Goal: Information Seeking & Learning: Learn about a topic

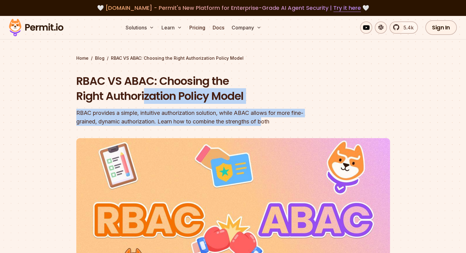
drag, startPoint x: 145, startPoint y: 94, endPoint x: 265, endPoint y: 120, distance: 123.0
click at [265, 120] on div "RBAC VS ABAC: Choosing the Right Authorization Policy Model RBAC provides a sim…" at bounding box center [193, 100] width 235 height 52
click at [265, 120] on div "RBAC provides a simple, intuitive authorization solution, while ABAC allows for…" at bounding box center [193, 117] width 235 height 17
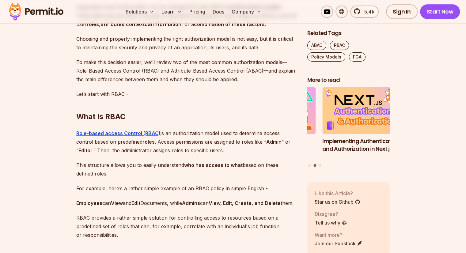
scroll to position [398, 0]
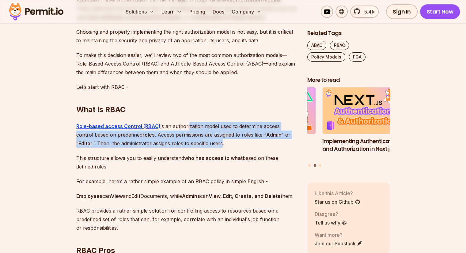
drag, startPoint x: 187, startPoint y: 128, endPoint x: 200, endPoint y: 140, distance: 18.2
click at [200, 140] on p "Role-based access Control (RBAC) is an authorization model used to determine ac…" at bounding box center [186, 135] width 221 height 26
drag, startPoint x: 166, startPoint y: 124, endPoint x: 288, endPoint y: 140, distance: 123.6
click at [288, 140] on p "Role-based access Control (RBAC) is an authorization model used to determine ac…" at bounding box center [186, 135] width 221 height 26
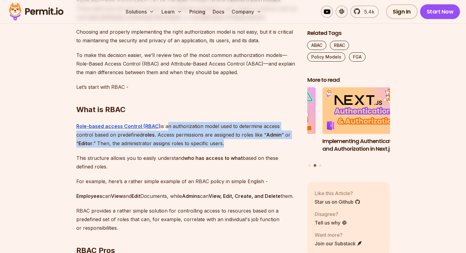
click at [288, 140] on p "Role-based access Control (RBAC) is an authorization model used to determine ac…" at bounding box center [186, 135] width 221 height 26
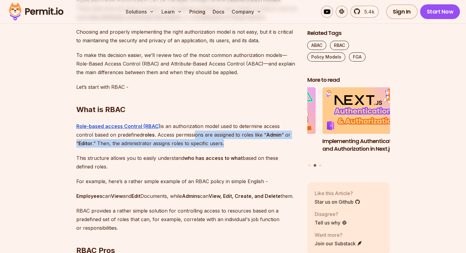
drag, startPoint x: 178, startPoint y: 131, endPoint x: 206, endPoint y: 142, distance: 30.2
click at [206, 142] on p "Role-based access Control (RBAC) is an authorization model used to determine ac…" at bounding box center [186, 135] width 221 height 26
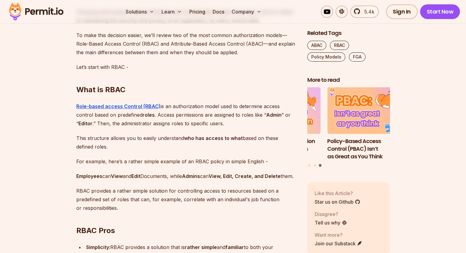
scroll to position [429, 0]
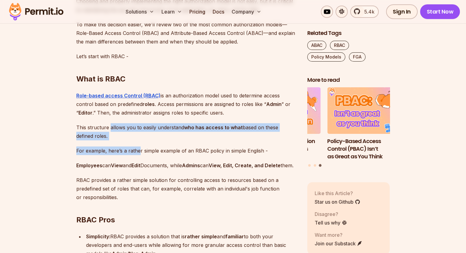
drag, startPoint x: 110, startPoint y: 126, endPoint x: 139, endPoint y: 141, distance: 31.9
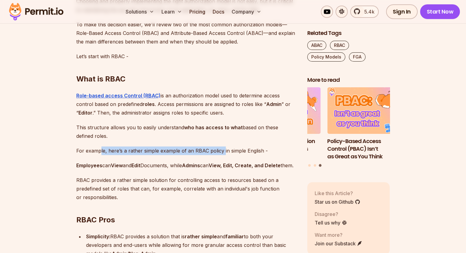
drag, startPoint x: 100, startPoint y: 152, endPoint x: 222, endPoint y: 153, distance: 122.3
click at [222, 153] on p "For example, here’s a rather simple example of an RBAC policy in simple English…" at bounding box center [186, 151] width 221 height 9
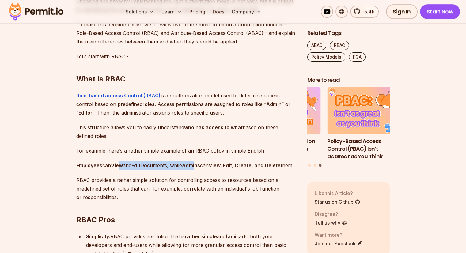
drag, startPoint x: 131, startPoint y: 162, endPoint x: 202, endPoint y: 167, distance: 70.6
click at [202, 167] on p "Employees can View and Edit Documents, while Admins can View, Edit, Create, and…" at bounding box center [186, 165] width 221 height 9
click at [200, 167] on strong "Admins" at bounding box center [191, 165] width 18 height 6
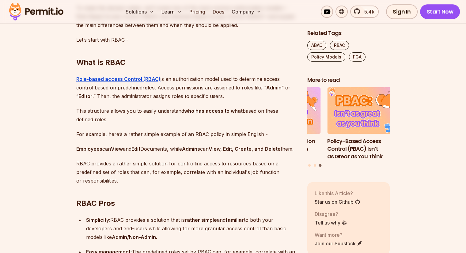
scroll to position [460, 0]
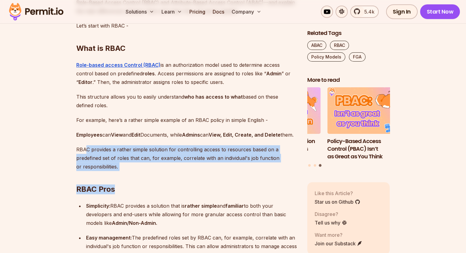
drag, startPoint x: 85, startPoint y: 158, endPoint x: 123, endPoint y: 173, distance: 41.3
click at [123, 173] on h2 "RBAC Pros" at bounding box center [186, 177] width 221 height 34
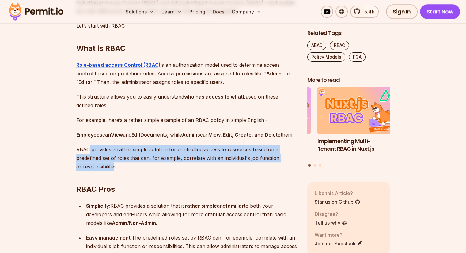
drag, startPoint x: 89, startPoint y: 157, endPoint x: 115, endPoint y: 173, distance: 31.0
click at [115, 171] on p "RBAC provides a rather simple solution for controlling access to resources base…" at bounding box center [186, 158] width 221 height 26
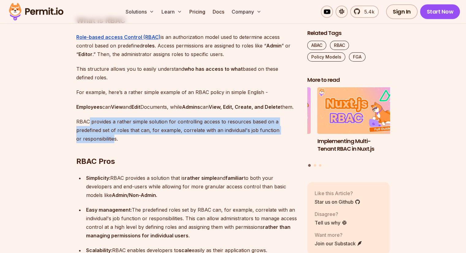
scroll to position [552, 0]
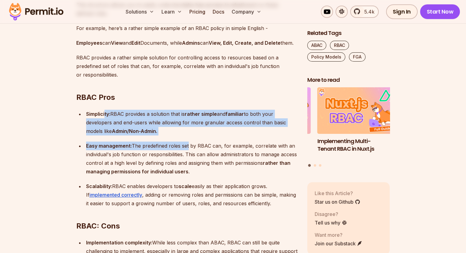
drag, startPoint x: 114, startPoint y: 124, endPoint x: 186, endPoint y: 151, distance: 77.1
click at [186, 151] on ul "Simplicity: RBAC provides a solution that is rather simple and familiar to both…" at bounding box center [186, 159] width 221 height 98
click at [186, 151] on div "Easy management: The predefined roles set by RBAC can, for example, correlate w…" at bounding box center [191, 159] width 211 height 34
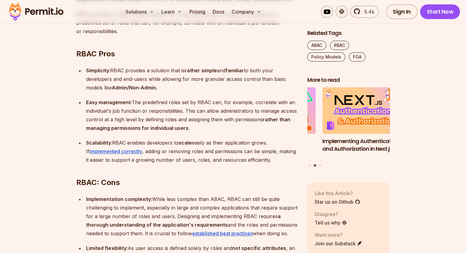
scroll to position [582, 0]
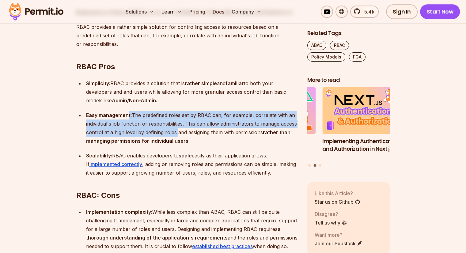
drag, startPoint x: 128, startPoint y: 123, endPoint x: 175, endPoint y: 145, distance: 52.3
click at [175, 145] on div "Easy management: The predefined roles set by RBAC can, for example, correlate w…" at bounding box center [191, 128] width 211 height 34
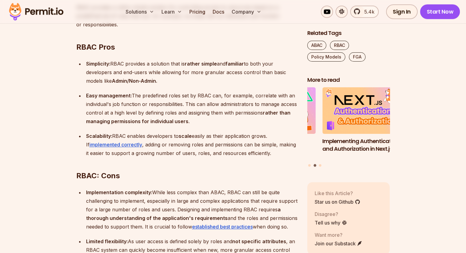
scroll to position [613, 0]
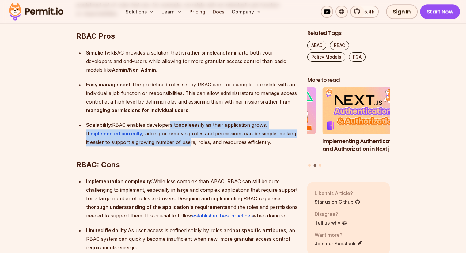
drag, startPoint x: 169, startPoint y: 137, endPoint x: 189, endPoint y: 147, distance: 22.2
click at [189, 147] on div "Scalability: RBAC enables developers to scale easily as their application grows…" at bounding box center [191, 134] width 211 height 26
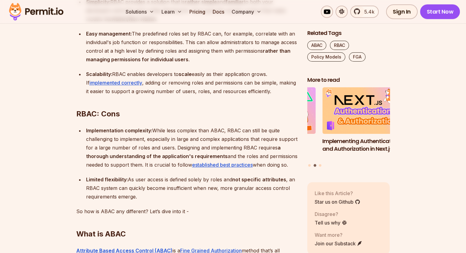
scroll to position [674, 0]
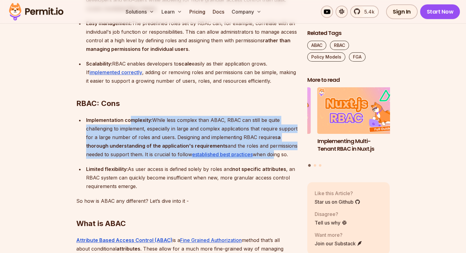
drag, startPoint x: 133, startPoint y: 129, endPoint x: 273, endPoint y: 161, distance: 143.8
click at [273, 159] on div "Implementation complexity: While less complex than ABAC, RBAC can still be quit…" at bounding box center [191, 137] width 211 height 43
click at [274, 159] on div "Implementation complexity: While less complex than ABAC, RBAC can still be quit…" at bounding box center [191, 137] width 211 height 43
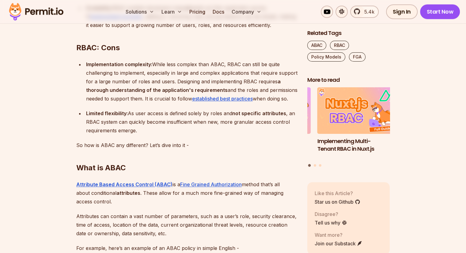
scroll to position [736, 0]
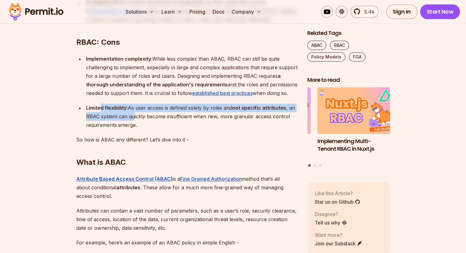
drag, startPoint x: 102, startPoint y: 117, endPoint x: 133, endPoint y: 125, distance: 32.1
click at [133, 125] on div "Limited flexibility: As user access is defined solely by roles and not specific…" at bounding box center [191, 117] width 211 height 26
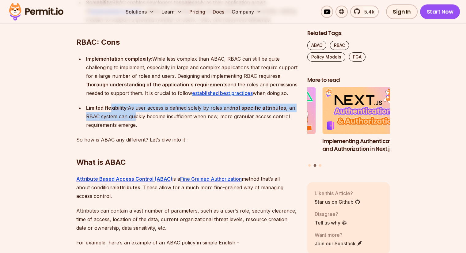
drag, startPoint x: 109, startPoint y: 114, endPoint x: 136, endPoint y: 129, distance: 30.7
click at [136, 129] on div "Limited flexibility: As user access is defined solely by roles and not specific…" at bounding box center [191, 117] width 211 height 26
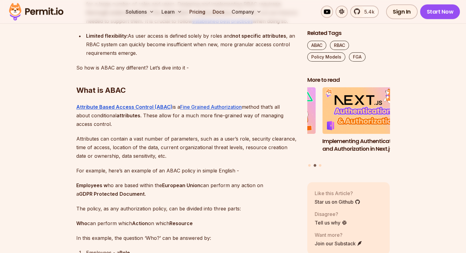
scroll to position [828, 0]
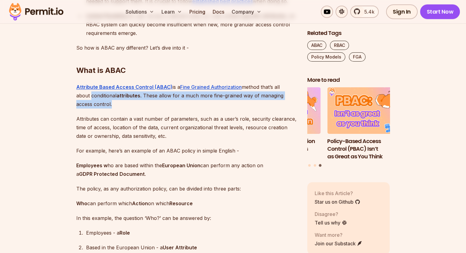
drag, startPoint x: 90, startPoint y: 102, endPoint x: 138, endPoint y: 115, distance: 50.2
click at [138, 109] on p "Attribute Based Access Control (ABAC) is a Fine Grained Authorization method th…" at bounding box center [186, 96] width 221 height 26
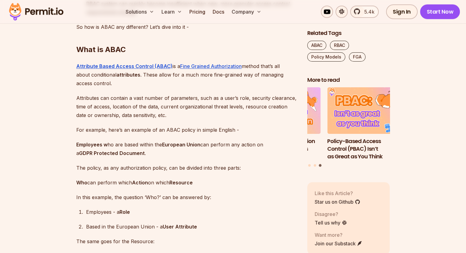
scroll to position [858, 0]
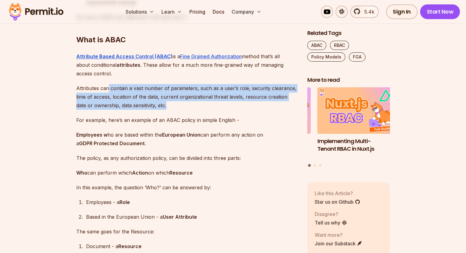
drag, startPoint x: 107, startPoint y: 97, endPoint x: 274, endPoint y: 110, distance: 167.6
click at [274, 110] on p "Attributes can contain a vast number of parameters, such as a user’s role, secu…" at bounding box center [186, 97] width 221 height 26
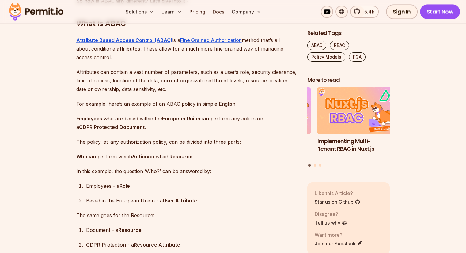
scroll to position [889, 0]
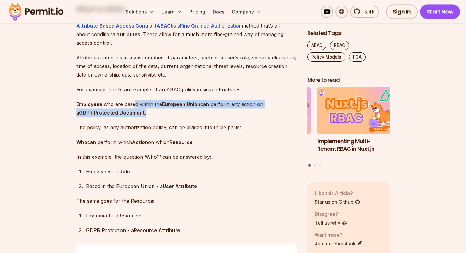
drag, startPoint x: 133, startPoint y: 112, endPoint x: 160, endPoint y: 119, distance: 27.4
click at [160, 117] on p "Employees w ho are based within the European Union can perform any action on a …" at bounding box center [186, 108] width 221 height 17
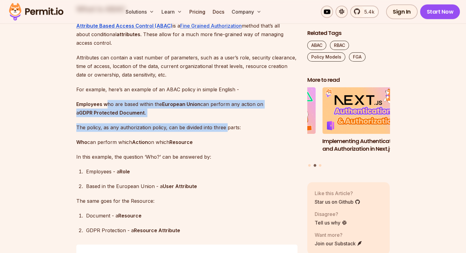
drag, startPoint x: 109, startPoint y: 113, endPoint x: 226, endPoint y: 136, distance: 119.0
click at [226, 132] on p "The policy, as any authorization policy, can be divided into three parts:" at bounding box center [186, 127] width 221 height 9
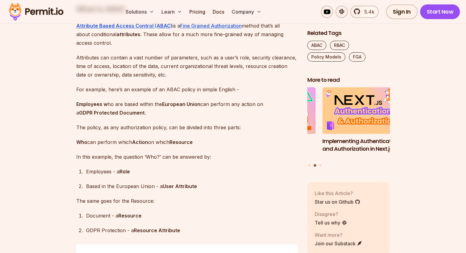
scroll to position [920, 0]
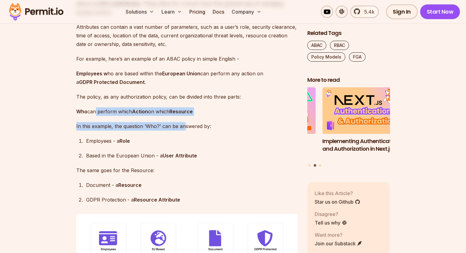
drag, startPoint x: 95, startPoint y: 119, endPoint x: 183, endPoint y: 137, distance: 89.8
click at [183, 131] on p "In this example, the question ‘Who?’ can be answered by:" at bounding box center [186, 126] width 221 height 9
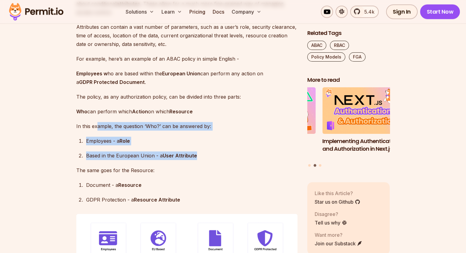
drag, startPoint x: 97, startPoint y: 133, endPoint x: 196, endPoint y: 167, distance: 104.8
click at [196, 160] on div "Based in the European Union - a User Attribute" at bounding box center [191, 155] width 211 height 9
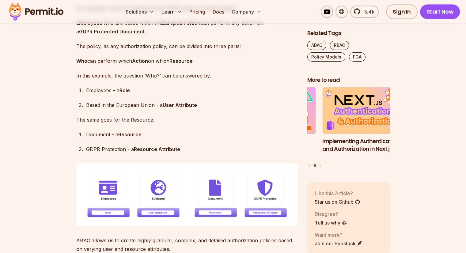
scroll to position [981, 0]
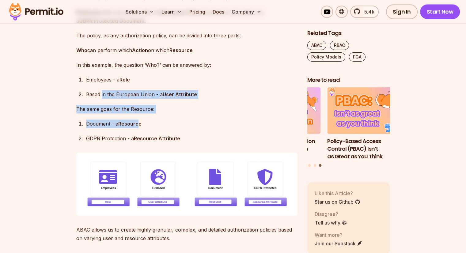
drag, startPoint x: 101, startPoint y: 103, endPoint x: 138, endPoint y: 133, distance: 47.7
click at [138, 127] on strong "Resource" at bounding box center [129, 124] width 23 height 6
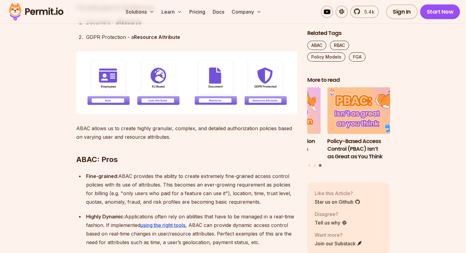
scroll to position [1103, 0]
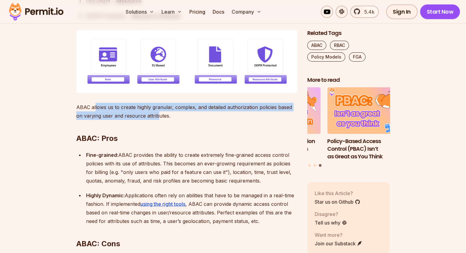
drag, startPoint x: 95, startPoint y: 116, endPoint x: 150, endPoint y: 127, distance: 56.1
click at [150, 120] on p "ABAC allows us to create highly granular, complex, and detailed authorization p…" at bounding box center [186, 111] width 221 height 17
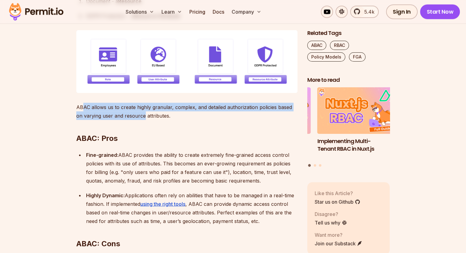
drag, startPoint x: 83, startPoint y: 116, endPoint x: 136, endPoint y: 123, distance: 53.4
click at [136, 120] on p "ABAC allows us to create highly granular, complex, and detailed authorization p…" at bounding box center [186, 111] width 221 height 17
drag, startPoint x: 134, startPoint y: 114, endPoint x: 150, endPoint y: 124, distance: 18.7
click at [150, 120] on p "ABAC allows us to create highly granular, complex, and detailed authorization p…" at bounding box center [186, 111] width 221 height 17
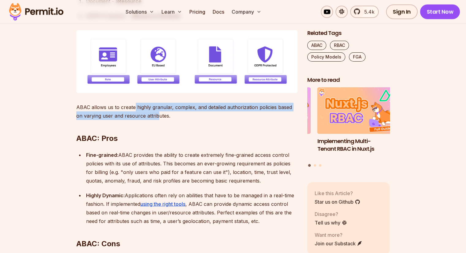
click at [150, 120] on p "ABAC allows us to create highly granular, complex, and detailed authorization p…" at bounding box center [186, 111] width 221 height 17
drag, startPoint x: 81, startPoint y: 116, endPoint x: 154, endPoint y: 127, distance: 73.5
click at [154, 120] on p "ABAC allows us to create highly granular, complex, and detailed authorization p…" at bounding box center [186, 111] width 221 height 17
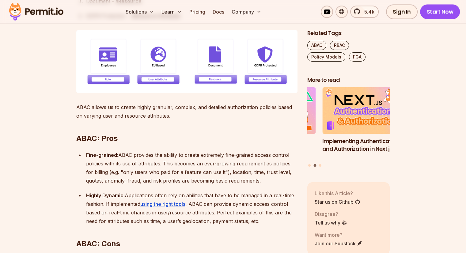
scroll to position [1134, 0]
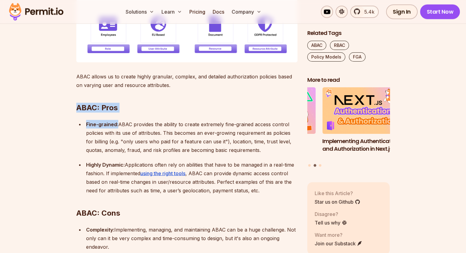
drag, startPoint x: 77, startPoint y: 115, endPoint x: 117, endPoint y: 136, distance: 45.9
click at [117, 136] on div "Fine-grained: ABAC provides the ability to create extremely fine-grained access…" at bounding box center [191, 137] width 211 height 34
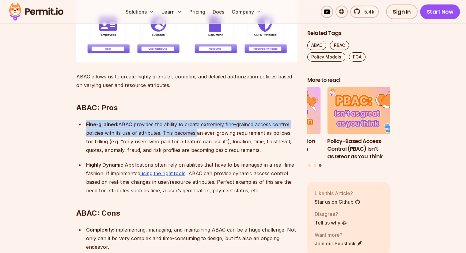
drag, startPoint x: 87, startPoint y: 133, endPoint x: 196, endPoint y: 144, distance: 110.0
click at [196, 144] on div "Fine-grained: ABAC provides the ability to create extremely fine-grained access…" at bounding box center [191, 137] width 211 height 34
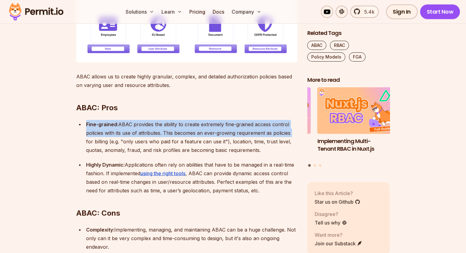
drag, startPoint x: 87, startPoint y: 133, endPoint x: 291, endPoint y: 142, distance: 203.7
click at [291, 142] on div "Fine-grained: ABAC provides the ability to create extremely fine-grained access…" at bounding box center [191, 137] width 211 height 34
click at [161, 132] on div "Fine-grained: ABAC provides the ability to create extremely fine-grained access…" at bounding box center [191, 137] width 211 height 34
click at [142, 133] on div "Fine-grained: ABAC provides the ability to create extremely fine-grained access…" at bounding box center [191, 137] width 211 height 34
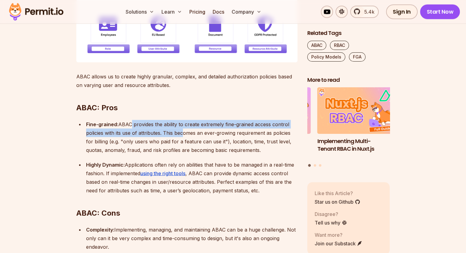
drag, startPoint x: 135, startPoint y: 131, endPoint x: 179, endPoint y: 140, distance: 44.7
click at [179, 140] on div "Fine-grained: ABAC provides the ability to create extremely fine-grained access…" at bounding box center [191, 137] width 211 height 34
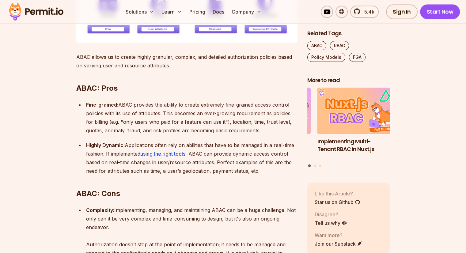
scroll to position [1165, 0]
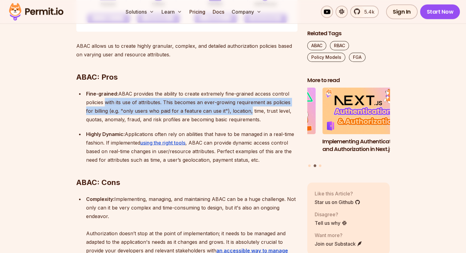
drag, startPoint x: 104, startPoint y: 109, endPoint x: 249, endPoint y: 120, distance: 145.4
click at [249, 120] on div "Fine-grained: ABAC provides the ability to create extremely fine-grained access…" at bounding box center [191, 106] width 211 height 34
click at [248, 120] on div "Fine-grained: ABAC provides the ability to create extremely fine-grained access…" at bounding box center [191, 106] width 211 height 34
click at [246, 119] on div "Fine-grained: ABAC provides the ability to create extremely fine-grained access…" at bounding box center [191, 106] width 211 height 34
click at [224, 113] on div "Fine-grained: ABAC provides the ability to create extremely fine-grained access…" at bounding box center [191, 106] width 211 height 34
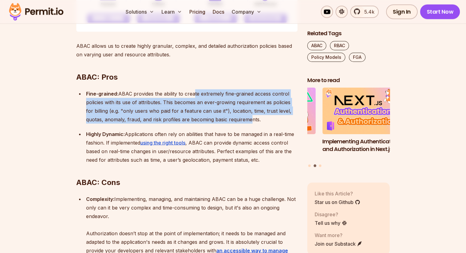
drag, startPoint x: 194, startPoint y: 105, endPoint x: 246, endPoint y: 125, distance: 55.9
click at [246, 124] on div "Fine-grained: ABAC provides the ability to create extremely fine-grained access…" at bounding box center [191, 106] width 211 height 34
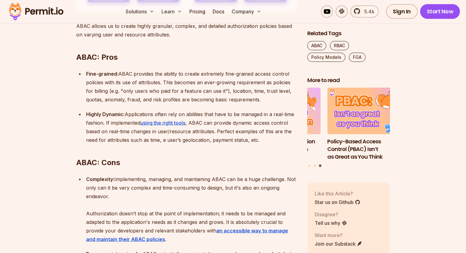
scroll to position [1195, 0]
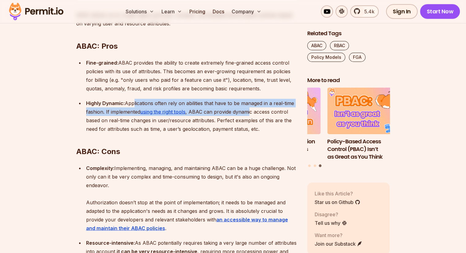
drag, startPoint x: 131, startPoint y: 113, endPoint x: 251, endPoint y: 118, distance: 119.6
click at [251, 118] on div "Highly Dynamic: Applications often rely on abilities that have to be managed in…" at bounding box center [191, 116] width 211 height 34
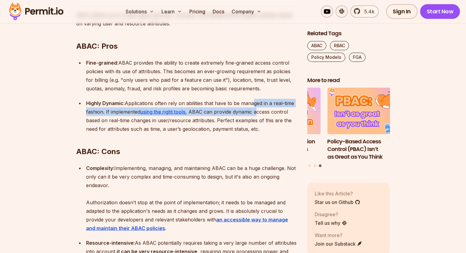
drag, startPoint x: 251, startPoint y: 110, endPoint x: 259, endPoint y: 122, distance: 14.1
click at [259, 122] on div "Highly Dynamic: Applications often rely on abilities that have to be managed in…" at bounding box center [191, 116] width 211 height 34
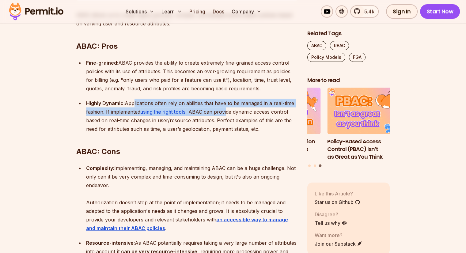
drag, startPoint x: 134, startPoint y: 112, endPoint x: 228, endPoint y: 123, distance: 94.7
click at [228, 123] on div "Highly Dynamic: Applications often rely on abilities that have to be managed in…" at bounding box center [191, 116] width 211 height 34
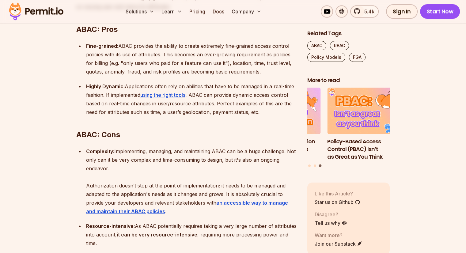
scroll to position [1226, 0]
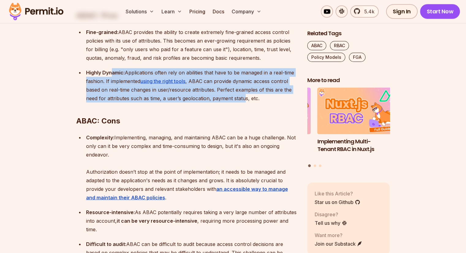
drag, startPoint x: 114, startPoint y: 81, endPoint x: 245, endPoint y: 108, distance: 133.3
click at [245, 103] on div "Highly Dynamic: Applications often rely on abilities that have to be managed in…" at bounding box center [191, 85] width 211 height 34
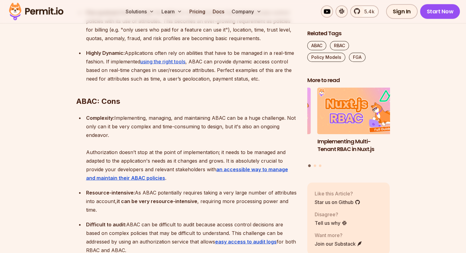
scroll to position [1257, 0]
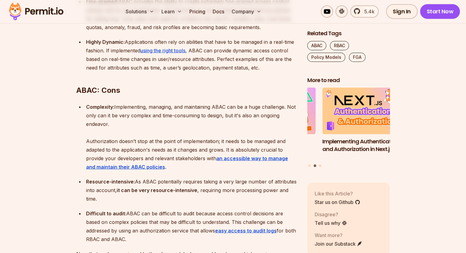
drag, startPoint x: 110, startPoint y: 114, endPoint x: 251, endPoint y: 131, distance: 141.7
click at [251, 131] on div "Complexity: Implementing, managing, and maintaining ABAC can be a huge challeng…" at bounding box center [191, 137] width 211 height 69
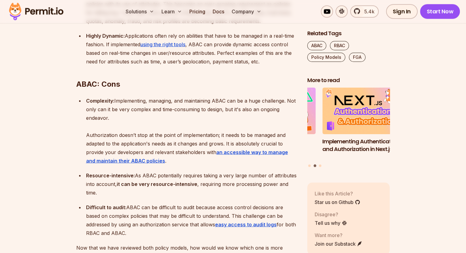
scroll to position [1287, 0]
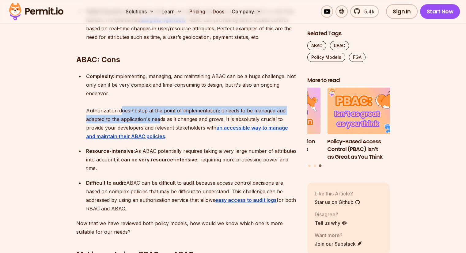
drag, startPoint x: 120, startPoint y: 116, endPoint x: 161, endPoint y: 128, distance: 42.9
click at [161, 128] on div "Complexity: Implementing, managing, and maintaining ABAC can be a huge challeng…" at bounding box center [191, 106] width 211 height 69
drag, startPoint x: 161, startPoint y: 128, endPoint x: 150, endPoint y: 127, distance: 11.7
click at [161, 128] on div "Complexity: Implementing, managing, and maintaining ABAC can be a huge challeng…" at bounding box center [191, 106] width 211 height 69
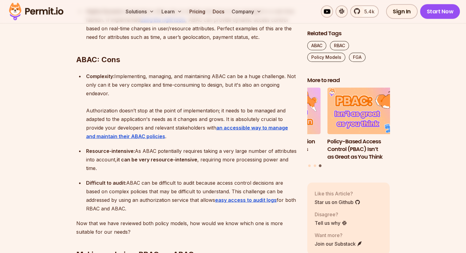
click at [117, 121] on div "Complexity: Implementing, managing, and maintaining ABAC can be a huge challeng…" at bounding box center [191, 106] width 211 height 69
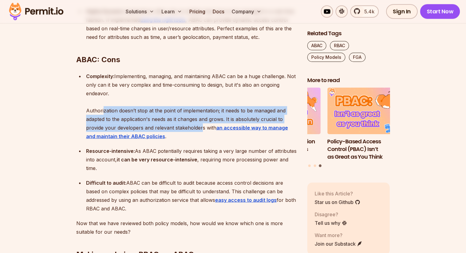
drag, startPoint x: 104, startPoint y: 120, endPoint x: 200, endPoint y: 134, distance: 97.5
click at [200, 134] on div "Complexity: Implementing, managing, and maintaining ABAC can be a huge challeng…" at bounding box center [191, 106] width 211 height 69
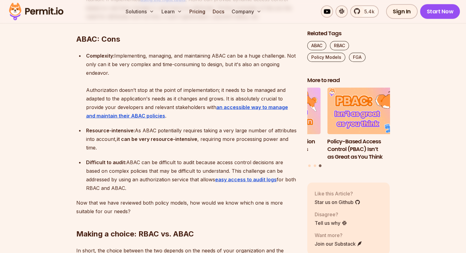
scroll to position [1349, 0]
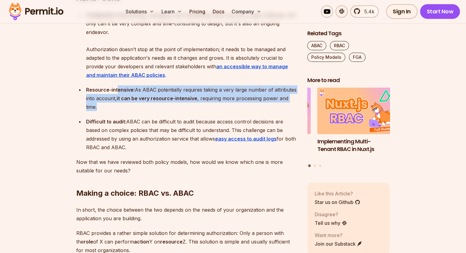
drag, startPoint x: 117, startPoint y: 100, endPoint x: 241, endPoint y: 114, distance: 124.6
click at [241, 111] on div "Resource-intensive: As ABAC potentially requires taking a very large number of …" at bounding box center [191, 99] width 211 height 26
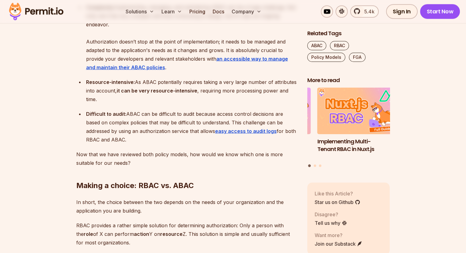
scroll to position [1379, 0]
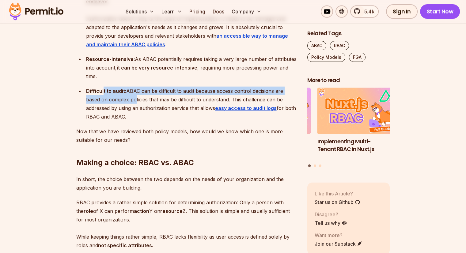
drag, startPoint x: 103, startPoint y: 99, endPoint x: 133, endPoint y: 108, distance: 30.9
click at [133, 108] on div "Difficult to audit: ABAC can be difficult to audit because access control decis…" at bounding box center [191, 104] width 211 height 34
drag, startPoint x: 137, startPoint y: 97, endPoint x: 157, endPoint y: 111, distance: 24.1
click at [157, 111] on div "Difficult to audit: ABAC can be difficult to audit because access control decis…" at bounding box center [191, 104] width 211 height 34
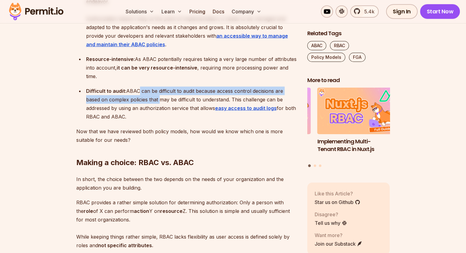
click at [157, 111] on div "Difficult to audit: ABAC can be difficult to audit because access control decis…" at bounding box center [191, 104] width 211 height 34
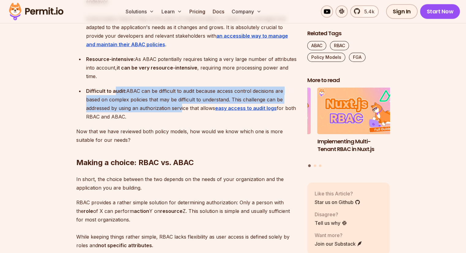
drag, startPoint x: 113, startPoint y: 102, endPoint x: 179, endPoint y: 117, distance: 67.3
click at [179, 117] on div "Difficult to audit: ABAC can be difficult to audit because access control decis…" at bounding box center [191, 104] width 211 height 34
drag, startPoint x: 130, startPoint y: 99, endPoint x: 179, endPoint y: 117, distance: 52.7
click at [179, 117] on div "Difficult to audit: ABAC can be difficult to audit because access control decis…" at bounding box center [191, 104] width 211 height 34
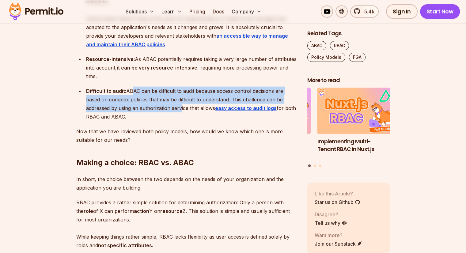
click at [179, 117] on div "Difficult to audit: ABAC can be difficult to audit because access control decis…" at bounding box center [191, 104] width 211 height 34
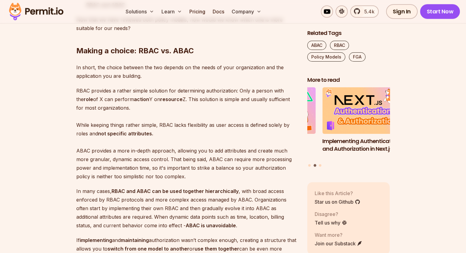
scroll to position [1502, 0]
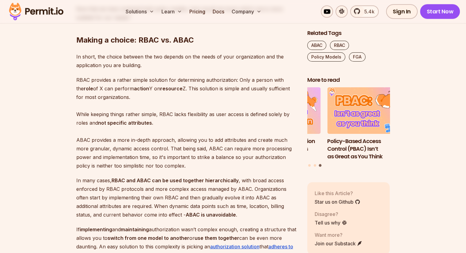
drag, startPoint x: 93, startPoint y: 68, endPoint x: 270, endPoint y: 105, distance: 181.2
drag, startPoint x: 269, startPoint y: 105, endPoint x: 265, endPoint y: 106, distance: 4.4
click at [269, 105] on p "RBAC provides a rather simple solution for determining authorization: Only a pe…" at bounding box center [186, 123] width 221 height 94
click at [248, 104] on p "RBAC provides a rather simple solution for determining authorization: Only a pe…" at bounding box center [186, 123] width 221 height 94
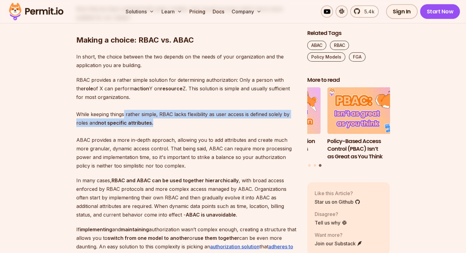
drag, startPoint x: 123, startPoint y: 121, endPoint x: 160, endPoint y: 131, distance: 38.1
click at [160, 131] on p "RBAC provides a rather simple solution for determining authorization: Only a pe…" at bounding box center [186, 123] width 221 height 94
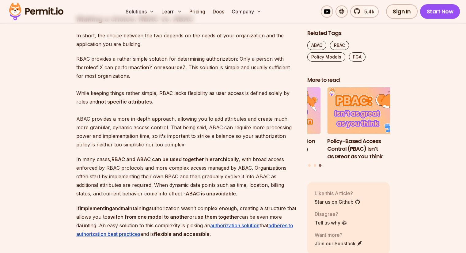
scroll to position [1533, 0]
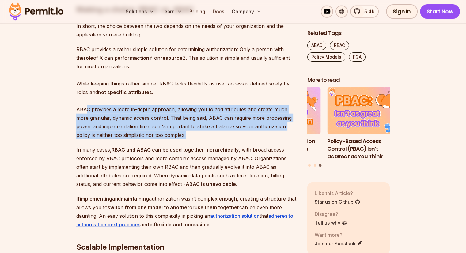
drag, startPoint x: 95, startPoint y: 119, endPoint x: 167, endPoint y: 143, distance: 75.9
click at [167, 139] on p "RBAC provides a rather simple solution for determining authorization: Only a pe…" at bounding box center [186, 92] width 221 height 94
drag, startPoint x: 166, startPoint y: 140, endPoint x: 113, endPoint y: 121, distance: 56.3
click at [113, 121] on p "RBAC provides a rather simple solution for determining authorization: Only a pe…" at bounding box center [186, 92] width 221 height 94
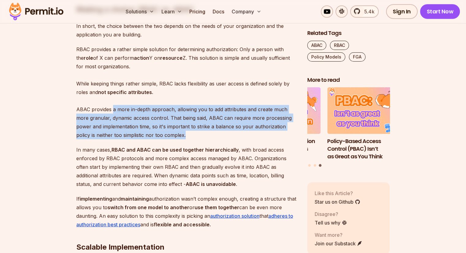
click at [113, 121] on p "RBAC provides a rather simple solution for determining authorization: Only a pe…" at bounding box center [186, 92] width 221 height 94
drag, startPoint x: 98, startPoint y: 117, endPoint x: 170, endPoint y: 142, distance: 76.5
click at [170, 139] on p "RBAC provides a rather simple solution for determining authorization: Only a pe…" at bounding box center [186, 92] width 221 height 94
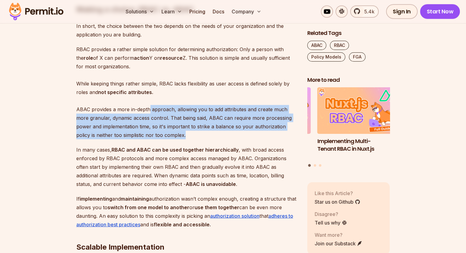
drag, startPoint x: 150, startPoint y: 121, endPoint x: 194, endPoint y: 143, distance: 48.9
click at [194, 139] on p "RBAC provides a rather simple solution for determining authorization: Only a pe…" at bounding box center [186, 92] width 221 height 94
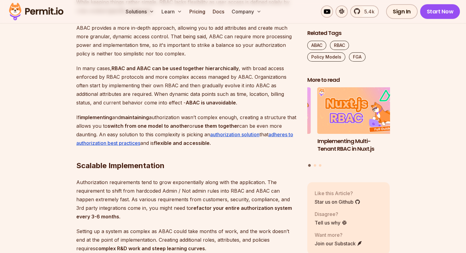
scroll to position [1625, 0]
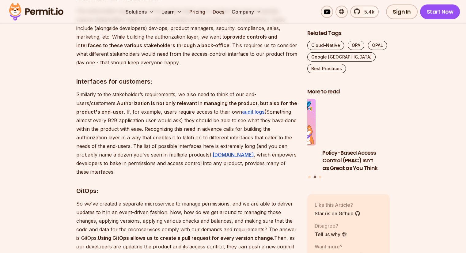
scroll to position [1073, 0]
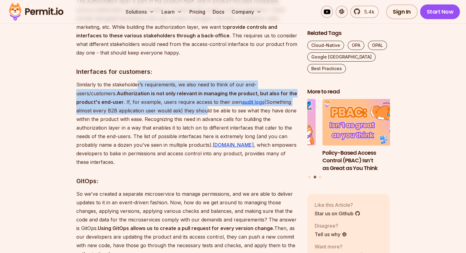
drag, startPoint x: 143, startPoint y: 75, endPoint x: 161, endPoint y: 98, distance: 28.9
click at [161, 98] on p "Similarly to the stakeholder’s requirements, we also need to think of our end-u…" at bounding box center [186, 123] width 221 height 86
click at [161, 97] on p "Similarly to the stakeholder’s requirements, we also need to think of our end-u…" at bounding box center [186, 123] width 221 height 86
click at [160, 94] on p "Similarly to the stakeholder’s requirements, we also need to think of our end-u…" at bounding box center [186, 123] width 221 height 86
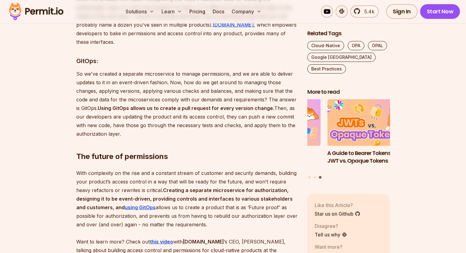
scroll to position [1195, 0]
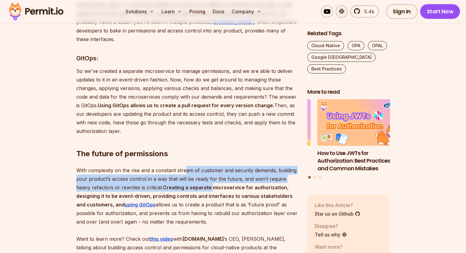
drag, startPoint x: 185, startPoint y: 154, endPoint x: 198, endPoint y: 167, distance: 18.4
click at [198, 167] on p "With complexity on the rise and a constant stream of customer and security dema…" at bounding box center [186, 213] width 221 height 94
click at [198, 166] on p "With complexity on the rise and a constant stream of customer and security dema…" at bounding box center [186, 213] width 221 height 94
click at [196, 166] on p "With complexity on the rise and a constant stream of customer and security dema…" at bounding box center [186, 213] width 221 height 94
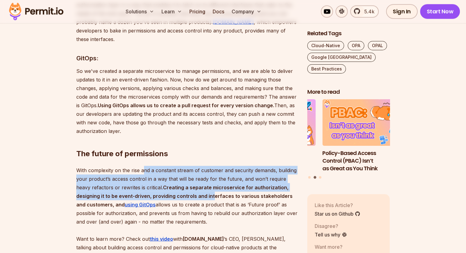
drag, startPoint x: 145, startPoint y: 157, endPoint x: 182, endPoint y: 180, distance: 43.6
click at [182, 180] on p "With complexity on the rise and a constant stream of customer and security dema…" at bounding box center [186, 213] width 221 height 94
click at [182, 185] on strong "Creating a separate microservice for authorization, designing it to be event-dr…" at bounding box center [184, 196] width 216 height 23
drag, startPoint x: 180, startPoint y: 156, endPoint x: 192, endPoint y: 179, distance: 26.7
click at [192, 179] on p "With complexity on the rise and a constant stream of customer and security dema…" at bounding box center [186, 213] width 221 height 94
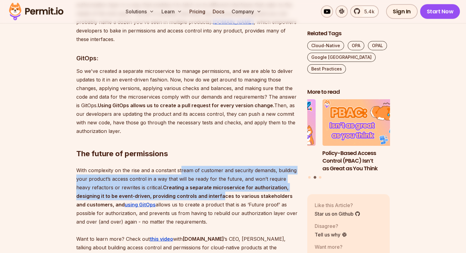
click at [192, 185] on strong "Creating a separate microservice for authorization, designing it to be event-dr…" at bounding box center [184, 196] width 216 height 23
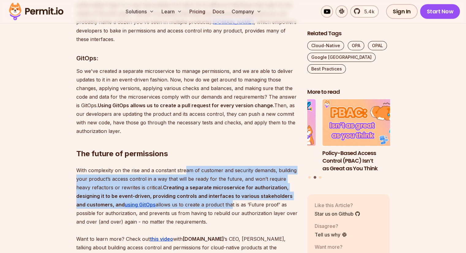
drag, startPoint x: 186, startPoint y: 156, endPoint x: 190, endPoint y: 186, distance: 30.0
click at [190, 186] on p "With complexity on the rise and a constant stream of customer and security dema…" at bounding box center [186, 213] width 221 height 94
click at [190, 185] on p "With complexity on the rise and a constant stream of customer and security dema…" at bounding box center [186, 213] width 221 height 94
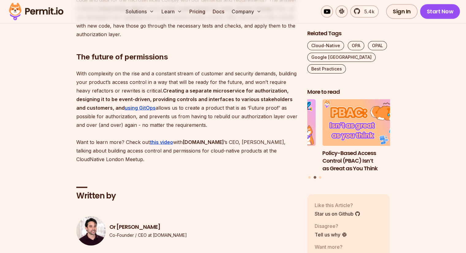
scroll to position [1287, 0]
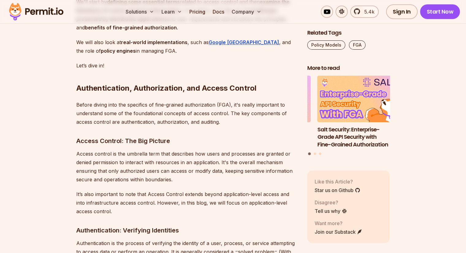
scroll to position [552, 0]
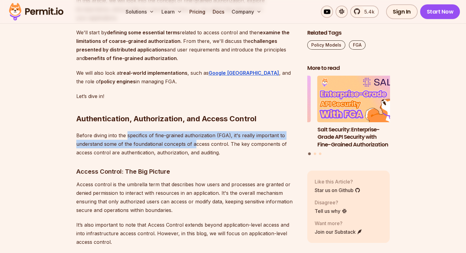
drag, startPoint x: 126, startPoint y: 127, endPoint x: 196, endPoint y: 138, distance: 70.4
click at [196, 138] on p "Before diving into the specifics of fine-grained authorization (FGA), it's real…" at bounding box center [186, 144] width 221 height 26
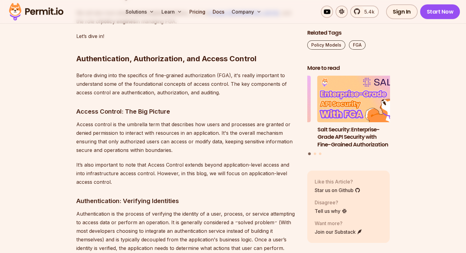
scroll to position [613, 0]
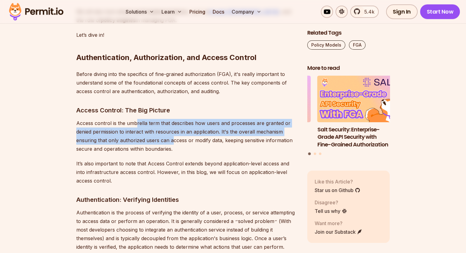
drag, startPoint x: 135, startPoint y: 113, endPoint x: 170, endPoint y: 134, distance: 41.4
click at [170, 134] on p "Access control is the umbrella term that describes how users and processes are …" at bounding box center [186, 136] width 221 height 34
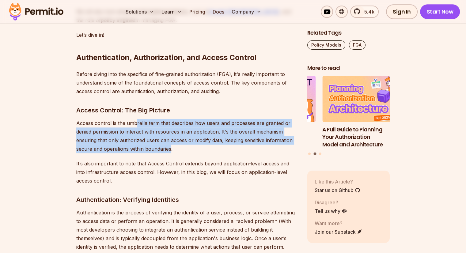
drag, startPoint x: 135, startPoint y: 116, endPoint x: 170, endPoint y: 137, distance: 41.4
click at [170, 137] on p "Access control is the umbrella term that describes how users and processes are …" at bounding box center [186, 136] width 221 height 34
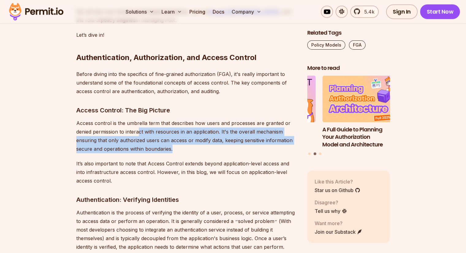
drag, startPoint x: 171, startPoint y: 139, endPoint x: 138, endPoint y: 124, distance: 37.0
click at [138, 124] on p "Access control is the umbrella term that describes how users and processes are …" at bounding box center [186, 136] width 221 height 34
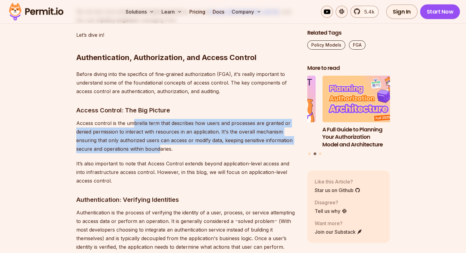
drag, startPoint x: 139, startPoint y: 122, endPoint x: 159, endPoint y: 139, distance: 27.0
click at [159, 139] on p "Access control is the umbrella term that describes how users and processes are …" at bounding box center [186, 136] width 221 height 34
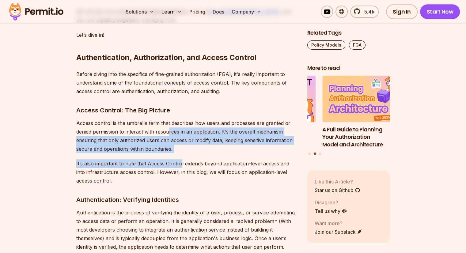
drag, startPoint x: 168, startPoint y: 123, endPoint x: 181, endPoint y: 145, distance: 25.1
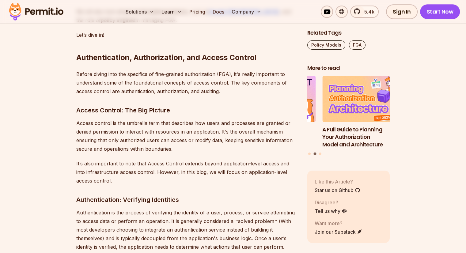
click at [148, 128] on p "Access control is the umbrella term that describes how users and processes are …" at bounding box center [186, 136] width 221 height 34
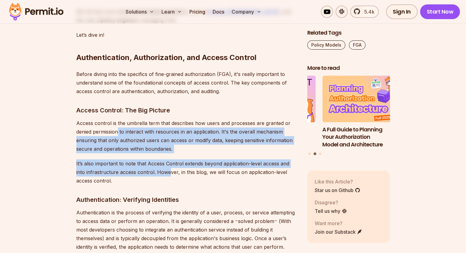
drag, startPoint x: 119, startPoint y: 119, endPoint x: 170, endPoint y: 167, distance: 70.0
click at [170, 167] on p "It’s also important to note that Access Control extends beyond application-leve…" at bounding box center [186, 172] width 221 height 26
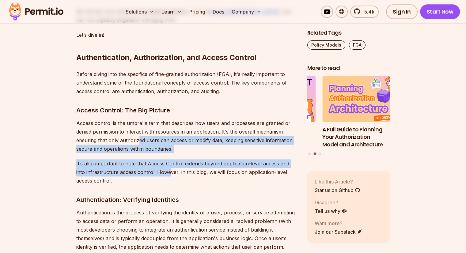
drag, startPoint x: 137, startPoint y: 130, endPoint x: 168, endPoint y: 167, distance: 48.1
click at [168, 167] on p "It’s also important to note that Access Control extends beyond application-leve…" at bounding box center [186, 172] width 221 height 26
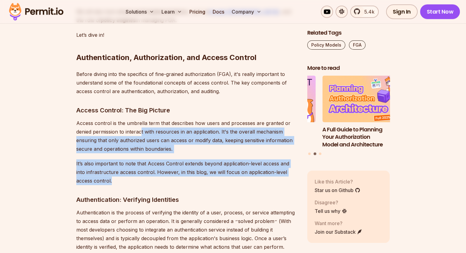
drag, startPoint x: 142, startPoint y: 122, endPoint x: 194, endPoint y: 168, distance: 69.4
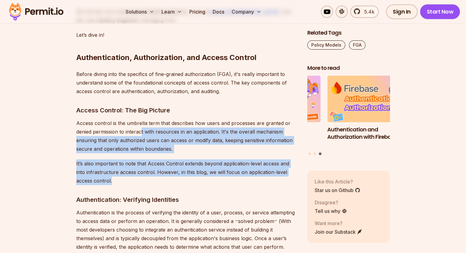
click at [194, 168] on p "It’s also important to note that Access Control extends beyond application-leve…" at bounding box center [186, 172] width 221 height 26
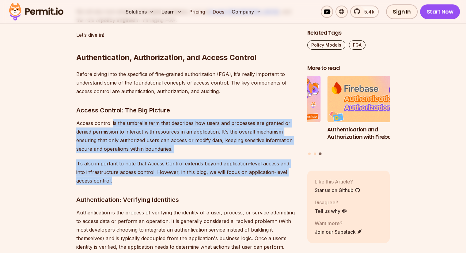
drag, startPoint x: 112, startPoint y: 117, endPoint x: 139, endPoint y: 169, distance: 58.7
click at [139, 168] on p "It’s also important to note that Access Control extends beyond application-leve…" at bounding box center [186, 172] width 221 height 26
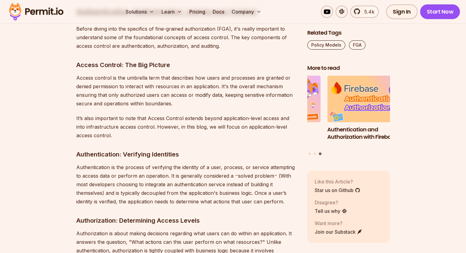
scroll to position [674, 0]
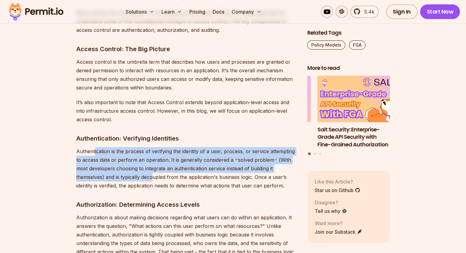
drag, startPoint x: 94, startPoint y: 144, endPoint x: 153, endPoint y: 166, distance: 62.6
click at [153, 166] on p "Authentication is the process of verifying the identity of a user, process, or …" at bounding box center [186, 168] width 221 height 43
click at [152, 165] on p "Authentication is the process of verifying the identity of a user, process, or …" at bounding box center [186, 168] width 221 height 43
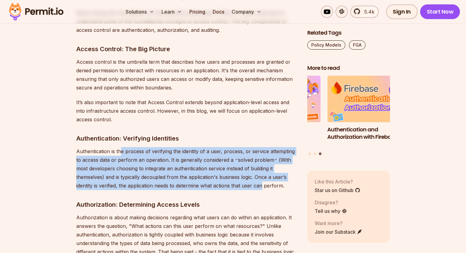
drag, startPoint x: 120, startPoint y: 144, endPoint x: 262, endPoint y: 174, distance: 145.7
click at [262, 174] on p "Authentication is the process of verifying the identity of a user, process, or …" at bounding box center [186, 168] width 221 height 43
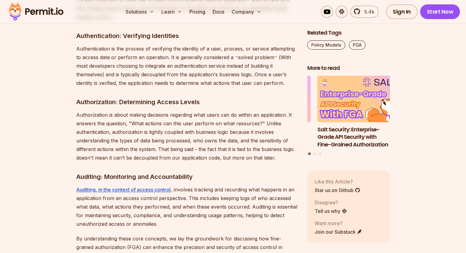
scroll to position [766, 0]
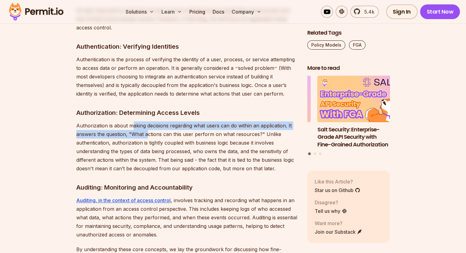
drag, startPoint x: 131, startPoint y: 117, endPoint x: 148, endPoint y: 130, distance: 20.6
click at [148, 130] on p "Authorization is about making decisions regarding what users can do within an a…" at bounding box center [186, 146] width 221 height 51
click at [148, 129] on p "Authorization is about making decisions regarding what users can do within an a…" at bounding box center [186, 146] width 221 height 51
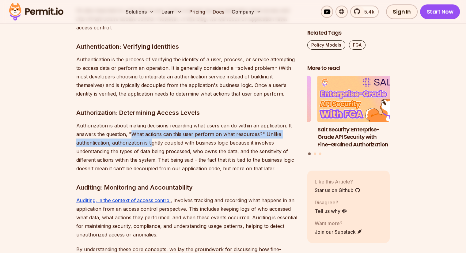
drag, startPoint x: 133, startPoint y: 123, endPoint x: 152, endPoint y: 135, distance: 22.6
click at [152, 135] on p "Authorization is about making decisions regarding what users can do within an a…" at bounding box center [186, 146] width 221 height 51
drag, startPoint x: 131, startPoint y: 122, endPoint x: 158, endPoint y: 138, distance: 31.3
click at [158, 138] on p "Authorization is about making decisions regarding what users can do within an a…" at bounding box center [186, 146] width 221 height 51
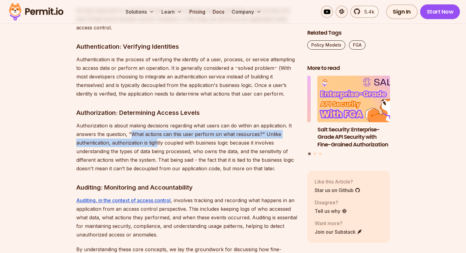
click at [158, 138] on p "Authorization is about making decisions regarding what users can do within an a…" at bounding box center [186, 146] width 221 height 51
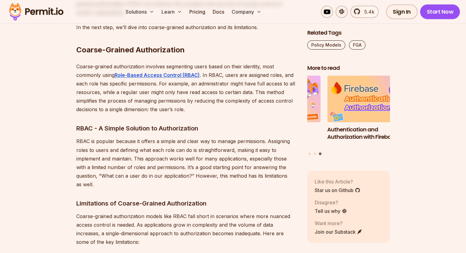
scroll to position [1011, 0]
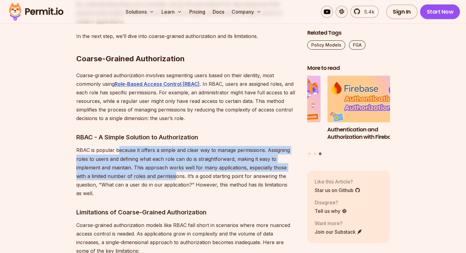
drag, startPoint x: 118, startPoint y: 139, endPoint x: 166, endPoint y: 170, distance: 56.6
click at [166, 170] on p "RBAC is popular because it offers a simple and clear way to manage permissions.…" at bounding box center [186, 171] width 221 height 51
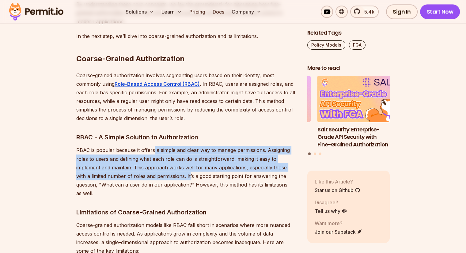
drag, startPoint x: 154, startPoint y: 144, endPoint x: 178, endPoint y: 167, distance: 33.6
click at [178, 167] on p "RBAC is popular because it offers a simple and clear way to manage permissions.…" at bounding box center [186, 171] width 221 height 51
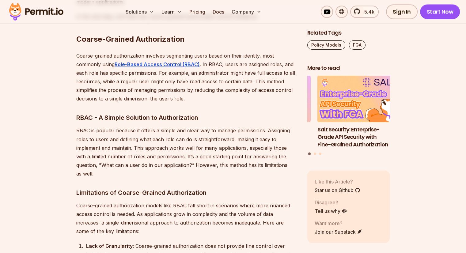
scroll to position [1042, 0]
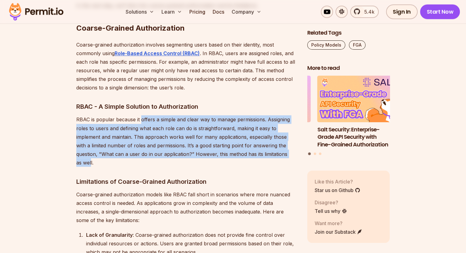
drag, startPoint x: 141, startPoint y: 114, endPoint x: 279, endPoint y: 145, distance: 140.8
click at [279, 145] on p "RBAC is popular because it offers a simple and clear way to manage permissions.…" at bounding box center [186, 140] width 221 height 51
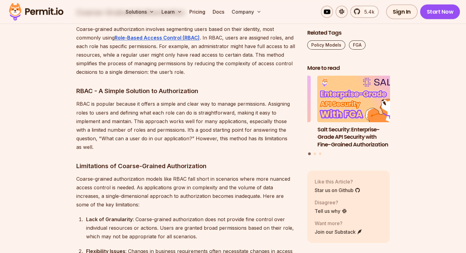
scroll to position [1073, 0]
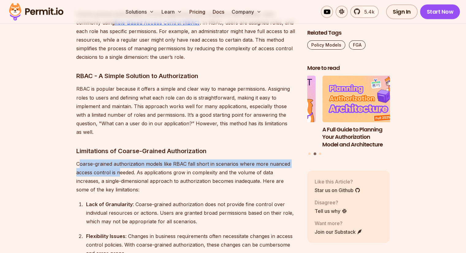
drag, startPoint x: 81, startPoint y: 146, endPoint x: 119, endPoint y: 157, distance: 40.0
click at [119, 159] on p "Coarse-grained authorization models like RBAC fall short in scenarios where mor…" at bounding box center [186, 176] width 221 height 34
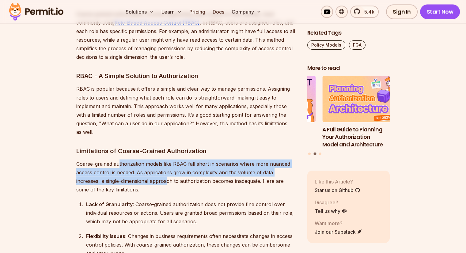
drag, startPoint x: 119, startPoint y: 143, endPoint x: 142, endPoint y: 161, distance: 28.8
click at [142, 161] on p "Coarse-grained authorization models like RBAC fall short in scenarios where mor…" at bounding box center [186, 176] width 221 height 34
click at [142, 162] on p "Coarse-grained authorization models like RBAC fall short in scenarios where mor…" at bounding box center [186, 176] width 221 height 34
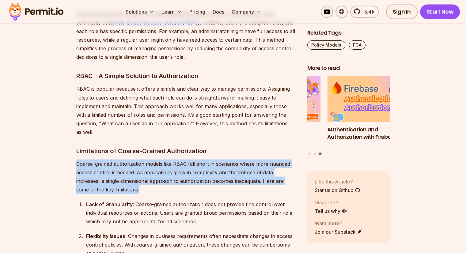
drag, startPoint x: 73, startPoint y: 143, endPoint x: 236, endPoint y: 171, distance: 165.6
click at [236, 171] on p "Coarse-grained authorization models like RBAC fall short in scenarios where mor…" at bounding box center [186, 176] width 221 height 34
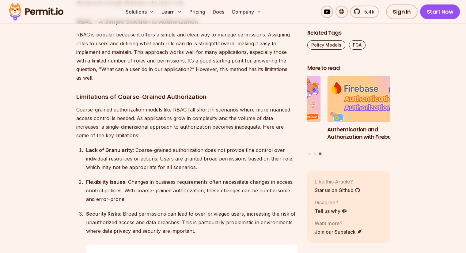
scroll to position [1103, 0]
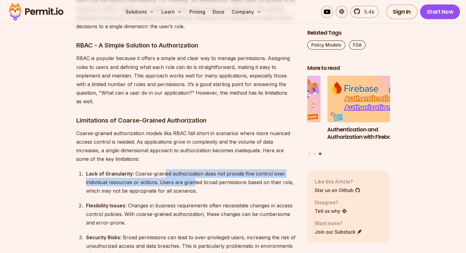
drag, startPoint x: 166, startPoint y: 154, endPoint x: 192, endPoint y: 166, distance: 29.5
click at [192, 169] on div "Lack of Granularity : Coarse-grained authorization does not provide fine contro…" at bounding box center [191, 182] width 211 height 26
drag, startPoint x: 166, startPoint y: 155, endPoint x: 187, endPoint y: 166, distance: 23.9
click at [187, 169] on div "Lack of Granularity : Coarse-grained authorization does not provide fine contro…" at bounding box center [191, 182] width 211 height 26
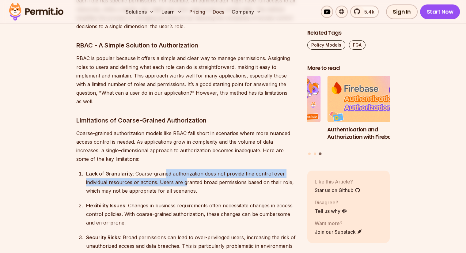
click at [187, 169] on div "Lack of Granularity : Coarse-grained authorization does not provide fine contro…" at bounding box center [191, 182] width 211 height 26
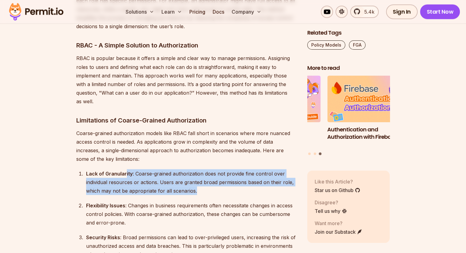
drag, startPoint x: 125, startPoint y: 154, endPoint x: 196, endPoint y: 173, distance: 72.9
click at [196, 173] on div "Lack of Granularity : Coarse-grained authorization does not provide fine contro…" at bounding box center [191, 182] width 211 height 26
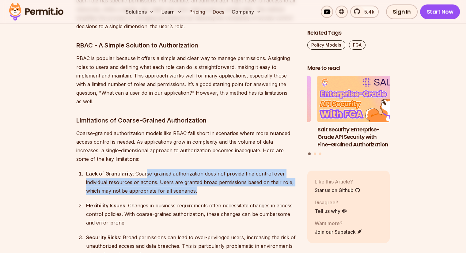
drag, startPoint x: 201, startPoint y: 171, endPoint x: 144, endPoint y: 156, distance: 58.6
click at [144, 169] on div "Lack of Granularity : Coarse-grained authorization does not provide fine contro…" at bounding box center [191, 182] width 211 height 26
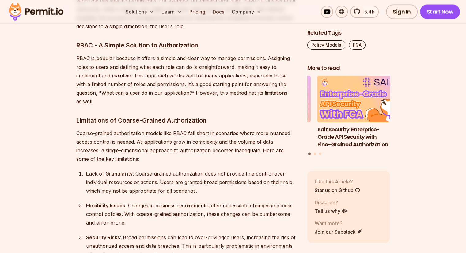
click at [131, 169] on div "Lack of Granularity : Coarse-grained authorization does not provide fine contro…" at bounding box center [191, 182] width 211 height 26
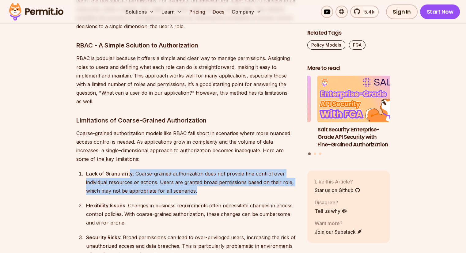
drag, startPoint x: 129, startPoint y: 156, endPoint x: 205, endPoint y: 172, distance: 78.4
click at [205, 172] on div "Lack of Granularity : Coarse-grained authorization does not provide fine contro…" at bounding box center [191, 182] width 211 height 26
drag, startPoint x: 211, startPoint y: 173, endPoint x: 133, endPoint y: 158, distance: 79.6
click at [133, 169] on div "Lack of Granularity : Coarse-grained authorization does not provide fine contro…" at bounding box center [191, 182] width 211 height 26
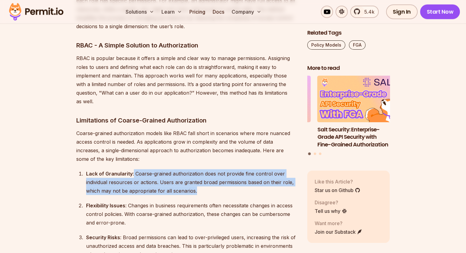
click at [133, 169] on div "Lack of Granularity : Coarse-grained authorization does not provide fine contro…" at bounding box center [191, 182] width 211 height 26
drag, startPoint x: 116, startPoint y: 157, endPoint x: 197, endPoint y: 172, distance: 82.5
click at [197, 172] on div "Lack of Granularity : Coarse-grained authorization does not provide fine contro…" at bounding box center [191, 182] width 211 height 26
click at [197, 173] on div "Lack of Granularity : Coarse-grained authorization does not provide fine contro…" at bounding box center [191, 182] width 211 height 26
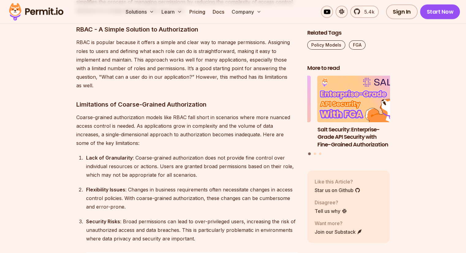
scroll to position [1134, 0]
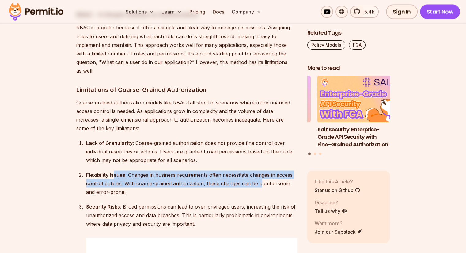
drag, startPoint x: 114, startPoint y: 158, endPoint x: 262, endPoint y: 165, distance: 148.9
click at [262, 170] on div "Flexibility Issues : Changes in business requirements often necessitate changes…" at bounding box center [191, 183] width 211 height 26
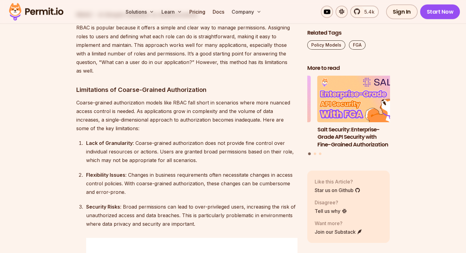
click at [263, 170] on div "Flexibility Issues : Changes in business requirements often necessitate changes…" at bounding box center [191, 183] width 211 height 26
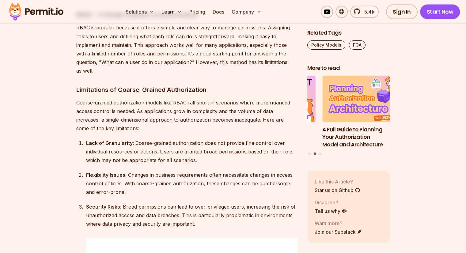
scroll to position [1165, 0]
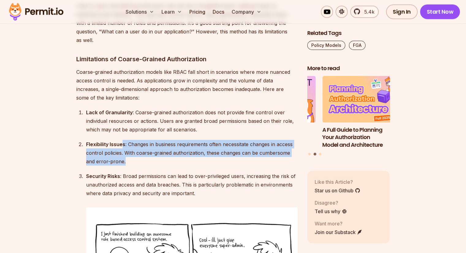
drag, startPoint x: 121, startPoint y: 128, endPoint x: 151, endPoint y: 141, distance: 32.2
click at [151, 141] on div "Flexibility Issues : Changes in business requirements often necessitate changes…" at bounding box center [191, 153] width 211 height 26
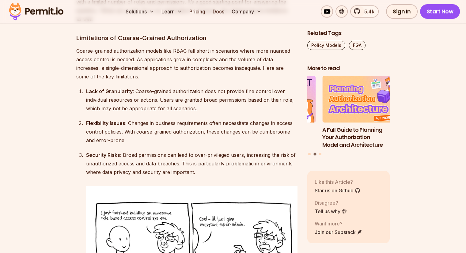
scroll to position [1195, 0]
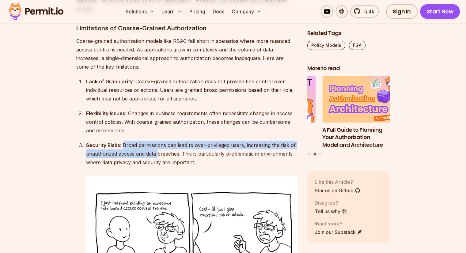
drag, startPoint x: 123, startPoint y: 126, endPoint x: 158, endPoint y: 139, distance: 37.1
click at [158, 141] on div "Security Risks : Broad permissions can lead to over-privileged users, increasin…" at bounding box center [191, 154] width 211 height 26
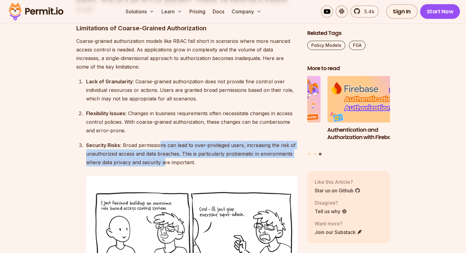
drag, startPoint x: 159, startPoint y: 130, endPoint x: 165, endPoint y: 141, distance: 12.2
click at [165, 141] on div "Security Risks : Broad permissions can lead to over-privileged users, increasin…" at bounding box center [191, 154] width 211 height 26
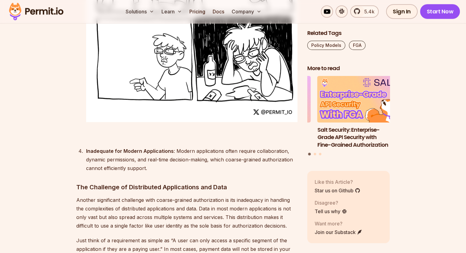
scroll to position [1471, 0]
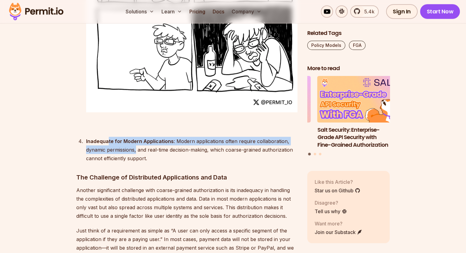
drag, startPoint x: 108, startPoint y: 119, endPoint x: 137, endPoint y: 137, distance: 34.4
click at [137, 137] on div "Inadequate for Modern Applications : Modern applications often require collabor…" at bounding box center [191, 150] width 211 height 26
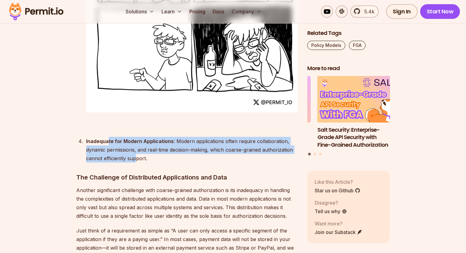
click at [137, 137] on div "Inadequate for Modern Applications : Modern applications often require collabor…" at bounding box center [191, 150] width 211 height 26
drag, startPoint x: 109, startPoint y: 124, endPoint x: 148, endPoint y: 141, distance: 42.6
click at [148, 141] on div "Inadequate for Modern Applications : Modern applications often require collabor…" at bounding box center [191, 150] width 211 height 26
click at [149, 141] on div "Inadequate for Modern Applications : Modern applications often require collabor…" at bounding box center [191, 150] width 211 height 26
click at [148, 137] on div "Inadequate for Modern Applications : Modern applications often require collabor…" at bounding box center [191, 150] width 211 height 26
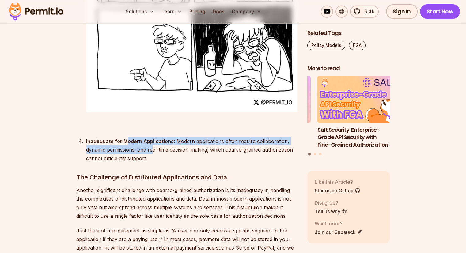
drag, startPoint x: 130, startPoint y: 127, endPoint x: 153, endPoint y: 135, distance: 24.3
click at [153, 137] on div "Inadequate for Modern Applications : Modern applications often require collabor…" at bounding box center [191, 150] width 211 height 26
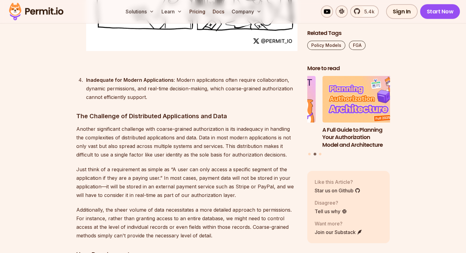
scroll to position [1563, 0]
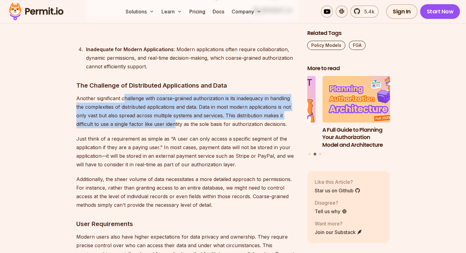
drag, startPoint x: 124, startPoint y: 84, endPoint x: 176, endPoint y: 111, distance: 58.8
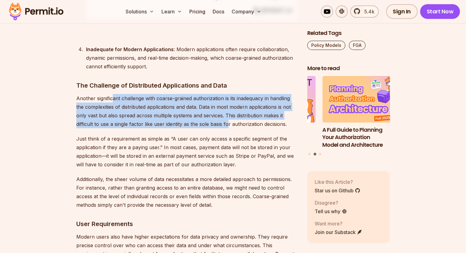
drag, startPoint x: 113, startPoint y: 85, endPoint x: 228, endPoint y: 109, distance: 116.7
click at [228, 109] on p "Another significant challenge with coarse-grained authorization is its inadequa…" at bounding box center [186, 111] width 221 height 34
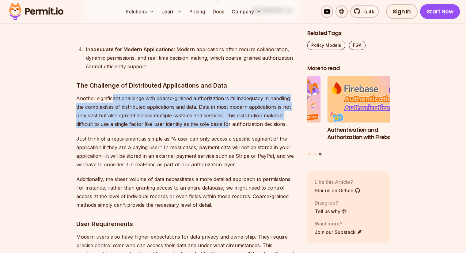
click at [191, 104] on p "Another significant challenge with coarse-grained authorization is its inadequa…" at bounding box center [186, 111] width 221 height 34
click at [146, 94] on p "Another significant challenge with coarse-grained authorization is its inadequa…" at bounding box center [186, 111] width 221 height 34
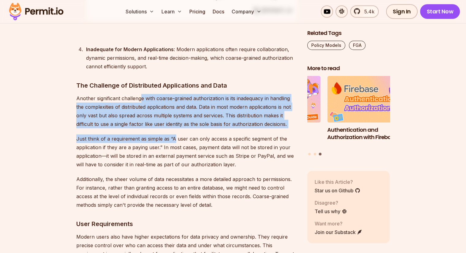
drag, startPoint x: 140, startPoint y: 82, endPoint x: 175, endPoint y: 123, distance: 54.1
click at [175, 135] on p "Just think of a requirement as simple as “A user can only access a specific seg…" at bounding box center [186, 152] width 221 height 34
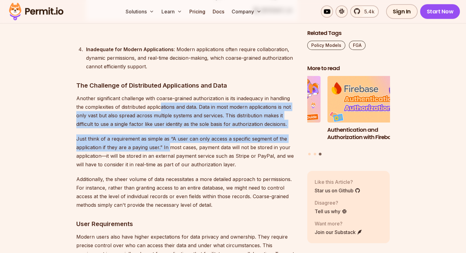
drag, startPoint x: 161, startPoint y: 93, endPoint x: 169, endPoint y: 131, distance: 39.0
click at [169, 135] on p "Just think of a requirement as simple as “A user can only access a specific seg…" at bounding box center [186, 152] width 221 height 34
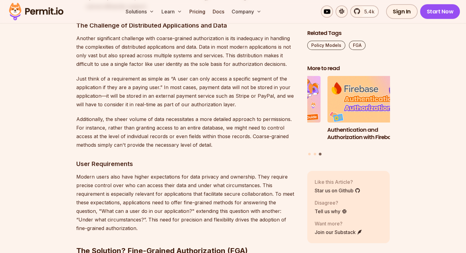
scroll to position [1625, 0]
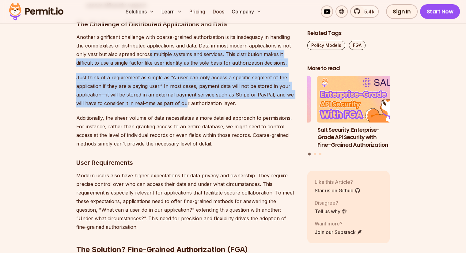
drag, startPoint x: 148, startPoint y: 40, endPoint x: 185, endPoint y: 85, distance: 58.1
click at [185, 85] on p "Just think of a requirement as simple as “A user can only access a specific seg…" at bounding box center [186, 90] width 221 height 34
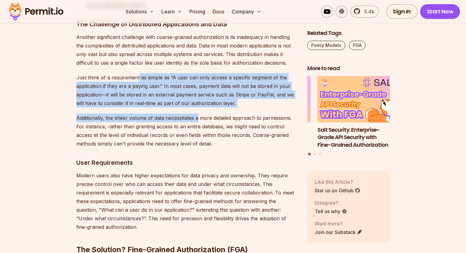
drag, startPoint x: 144, startPoint y: 63, endPoint x: 197, endPoint y: 94, distance: 61.7
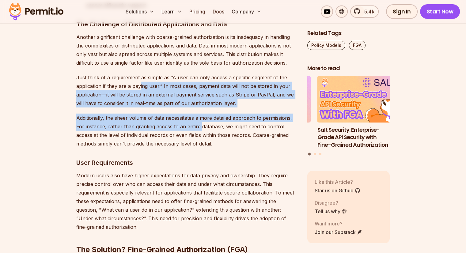
drag, startPoint x: 140, startPoint y: 72, endPoint x: 201, endPoint y: 113, distance: 73.4
click at [201, 114] on p "Additionally, the sheer volume of data necessitates a more detailed approach to…" at bounding box center [186, 131] width 221 height 34
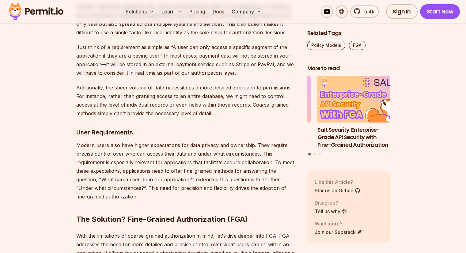
scroll to position [1655, 0]
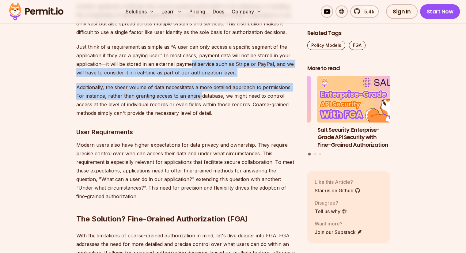
drag, startPoint x: 190, startPoint y: 48, endPoint x: 200, endPoint y: 82, distance: 35.5
click at [200, 83] on p "Additionally, the sheer volume of data necessitates a more detailed approach to…" at bounding box center [186, 100] width 221 height 34
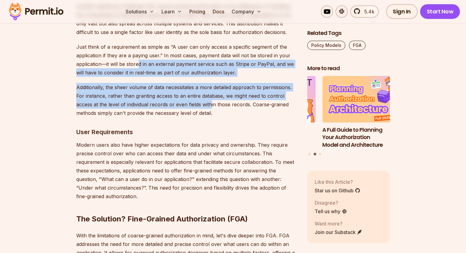
drag, startPoint x: 137, startPoint y: 46, endPoint x: 211, endPoint y: 90, distance: 86.2
click at [211, 90] on p "Additionally, the sheer volume of data necessitates a more detailed approach to…" at bounding box center [186, 100] width 221 height 34
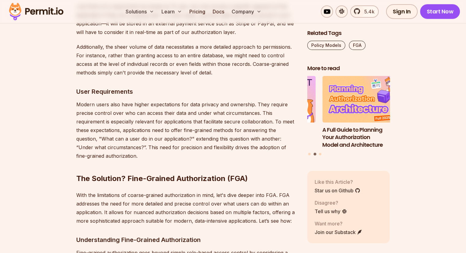
scroll to position [1686, 0]
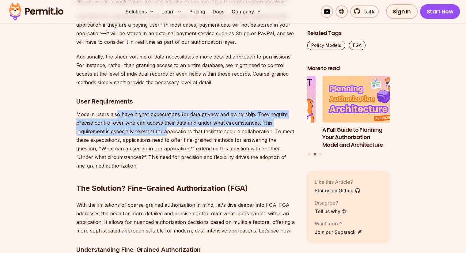
drag, startPoint x: 117, startPoint y: 95, endPoint x: 166, endPoint y: 117, distance: 53.8
click at [166, 117] on p "Modern users also have higher expectations for data privacy and ownership. They…" at bounding box center [186, 140] width 221 height 60
click at [165, 117] on p "Modern users also have higher expectations for data privacy and ownership. They…" at bounding box center [186, 140] width 221 height 60
drag, startPoint x: 128, startPoint y: 98, endPoint x: 167, endPoint y: 114, distance: 42.3
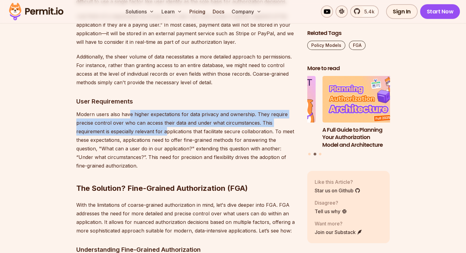
click at [167, 114] on p "Modern users also have higher expectations for data privacy and ownership. They…" at bounding box center [186, 140] width 221 height 60
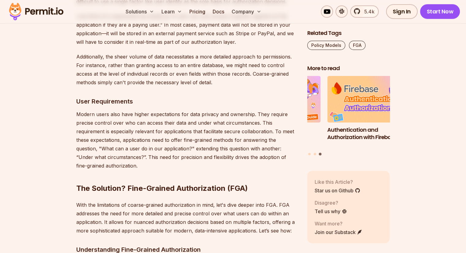
click at [167, 114] on p "Modern users also have higher expectations for data privacy and ownership. They…" at bounding box center [186, 140] width 221 height 60
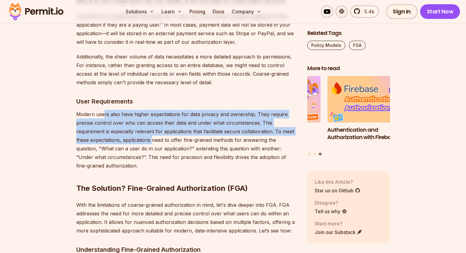
drag, startPoint x: 124, startPoint y: 104, endPoint x: 152, endPoint y: 121, distance: 32.7
click at [152, 121] on p "Modern users also have higher expectations for data privacy and ownership. They…" at bounding box center [186, 140] width 221 height 60
drag, startPoint x: 102, startPoint y: 101, endPoint x: 155, endPoint y: 123, distance: 57.6
click at [155, 123] on p "Modern users also have higher expectations for data privacy and ownership. They…" at bounding box center [186, 140] width 221 height 60
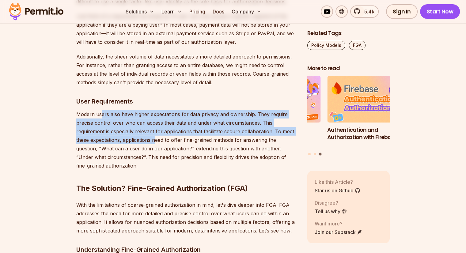
click at [155, 123] on p "Modern users also have higher expectations for data privacy and ownership. They…" at bounding box center [186, 140] width 221 height 60
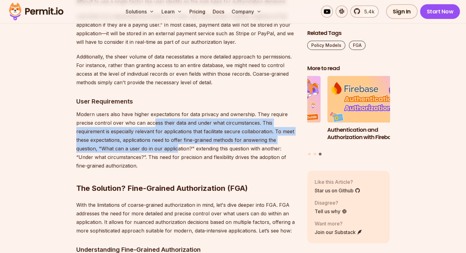
drag, startPoint x: 153, startPoint y: 103, endPoint x: 175, endPoint y: 135, distance: 39.1
click at [175, 135] on p "Modern users also have higher expectations for data privacy and ownership. They…" at bounding box center [186, 140] width 221 height 60
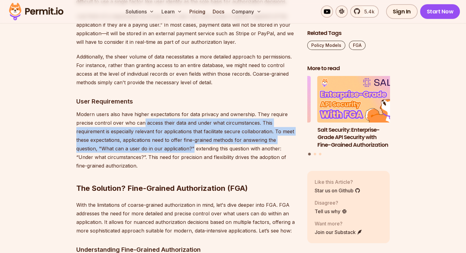
drag, startPoint x: 143, startPoint y: 109, endPoint x: 191, endPoint y: 132, distance: 53.6
click at [191, 132] on p "Modern users also have higher expectations for data privacy and ownership. They…" at bounding box center [186, 140] width 221 height 60
drag, startPoint x: 186, startPoint y: 107, endPoint x: 199, endPoint y: 131, distance: 27.8
click at [199, 131] on p "Modern users also have higher expectations for data privacy and ownership. They…" at bounding box center [186, 140] width 221 height 60
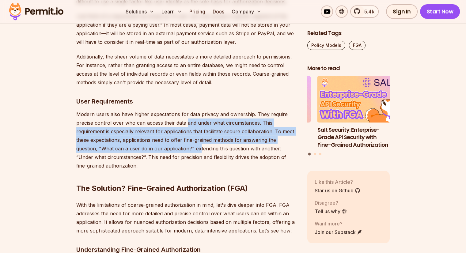
click at [199, 131] on p "Modern users also have higher expectations for data privacy and ownership. They…" at bounding box center [186, 140] width 221 height 60
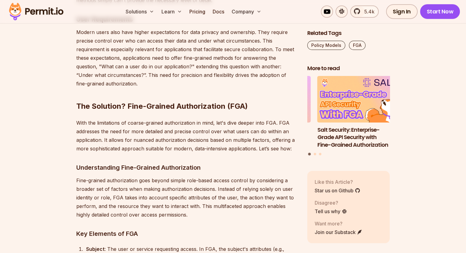
scroll to position [1778, 0]
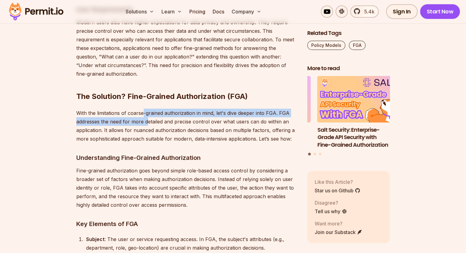
drag, startPoint x: 142, startPoint y: 96, endPoint x: 147, endPoint y: 108, distance: 13.0
click at [147, 109] on p "With the limitations of coarse-grained authorization in mind, let's dive deeper…" at bounding box center [186, 126] width 221 height 34
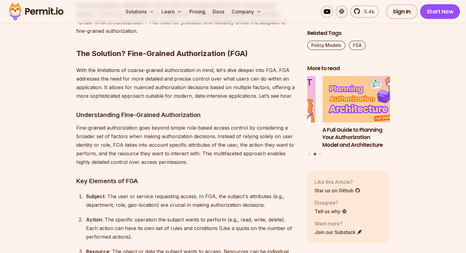
scroll to position [1839, 0]
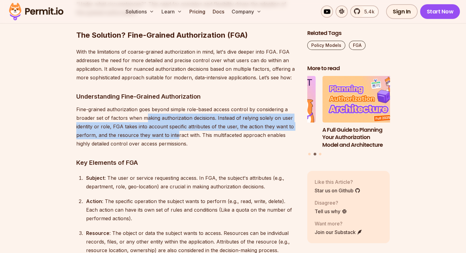
drag, startPoint x: 146, startPoint y: 98, endPoint x: 177, endPoint y: 115, distance: 35.4
click at [177, 115] on p "Fine-grained authorization goes beyond simple role-based access control by cons…" at bounding box center [186, 126] width 221 height 43
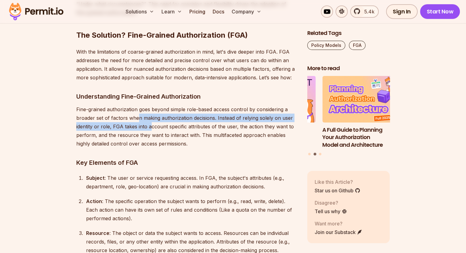
drag, startPoint x: 142, startPoint y: 101, endPoint x: 149, endPoint y: 111, distance: 12.3
click at [149, 111] on p "Fine-grained authorization goes beyond simple role-based access control by cons…" at bounding box center [186, 126] width 221 height 43
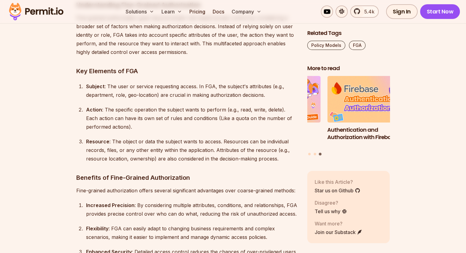
scroll to position [1931, 0]
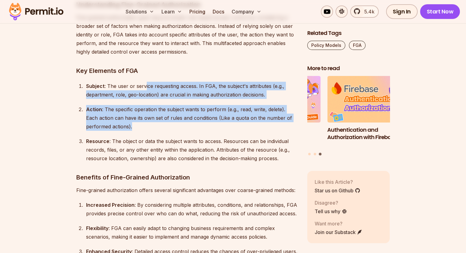
drag, startPoint x: 144, startPoint y: 70, endPoint x: 157, endPoint y: 105, distance: 37.1
click at [157, 105] on ol "Subject : The user or service requesting access. In FGA, the subject's attribut…" at bounding box center [186, 122] width 221 height 81
click at [157, 105] on div "Action : The specific operation the subject wants to perform (e.g., read, write…" at bounding box center [191, 118] width 211 height 26
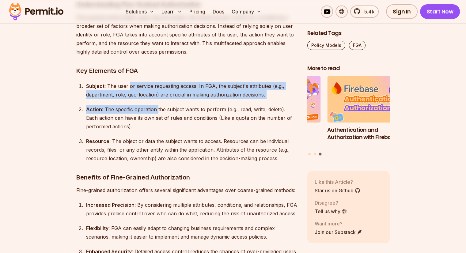
drag, startPoint x: 129, startPoint y: 70, endPoint x: 158, endPoint y: 95, distance: 38.2
click at [158, 95] on ol "Subject : The user or service requesting access. In FGA, the subject's attribut…" at bounding box center [186, 122] width 221 height 81
click at [158, 105] on div "Action : The specific operation the subject wants to perform (e.g., read, write…" at bounding box center [191, 118] width 211 height 26
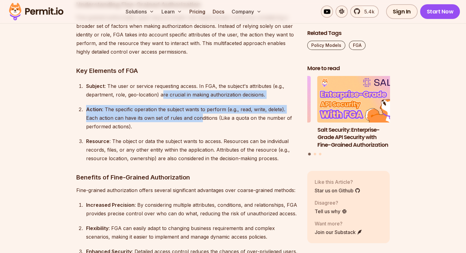
drag, startPoint x: 162, startPoint y: 74, endPoint x: 188, endPoint y: 97, distance: 34.7
click at [188, 97] on ol "Subject : The user or service requesting access. In FGA, the subject's attribut…" at bounding box center [186, 122] width 221 height 81
click at [188, 105] on div "Action : The specific operation the subject wants to perform (e.g., read, write…" at bounding box center [191, 118] width 211 height 26
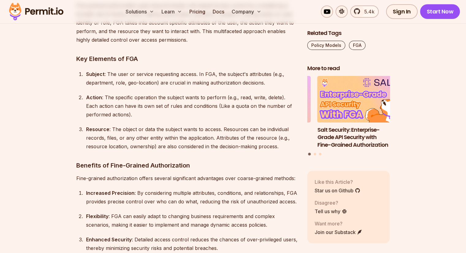
scroll to position [1962, 0]
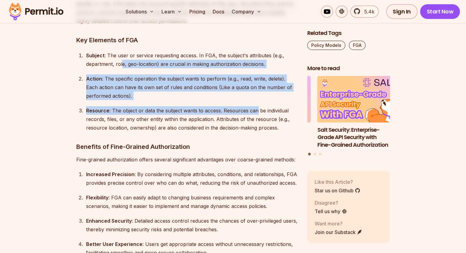
drag, startPoint x: 123, startPoint y: 43, endPoint x: 255, endPoint y: 96, distance: 142.8
click at [255, 96] on ol "Subject : The user or service requesting access. In FGA, the subject's attribut…" at bounding box center [186, 91] width 221 height 81
click at [255, 106] on div "Resource : The object or data the subject wants to access. Resources can be ind…" at bounding box center [191, 119] width 211 height 26
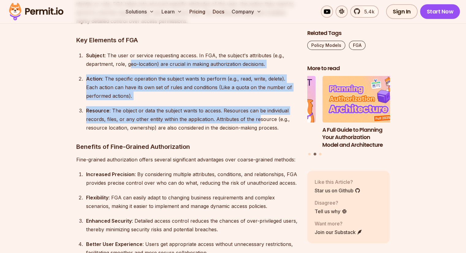
drag, startPoint x: 131, startPoint y: 47, endPoint x: 259, endPoint y: 105, distance: 140.6
click at [259, 105] on ol "Subject : The user or service requesting access. In FGA, the subject's attribut…" at bounding box center [186, 91] width 221 height 81
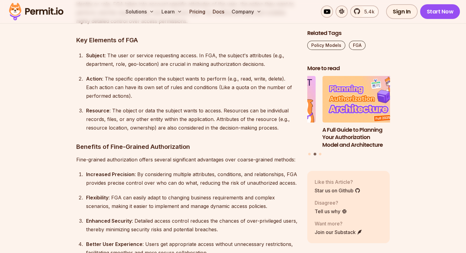
click at [260, 106] on div "Resource : The object or data the subject wants to access. Resources can be ind…" at bounding box center [191, 119] width 211 height 26
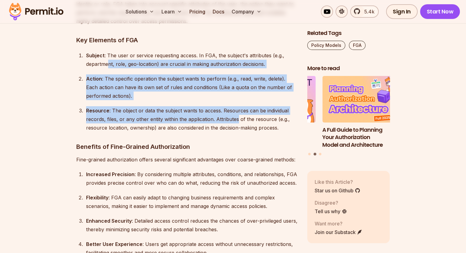
drag, startPoint x: 107, startPoint y: 44, endPoint x: 237, endPoint y: 102, distance: 142.8
click at [237, 102] on ol "Subject : The user or service requesting access. In FGA, the subject's attribut…" at bounding box center [186, 91] width 221 height 81
click at [237, 106] on div "Resource : The object or data the subject wants to access. Resources can be ind…" at bounding box center [191, 119] width 211 height 26
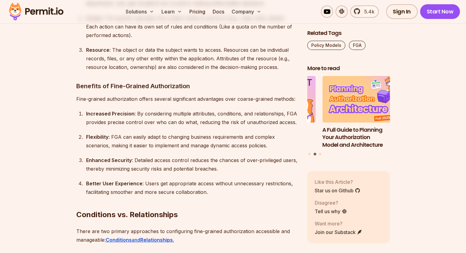
scroll to position [2023, 0]
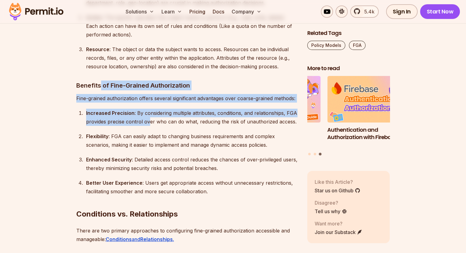
drag, startPoint x: 101, startPoint y: 68, endPoint x: 148, endPoint y: 107, distance: 61.1
click at [148, 109] on div "Increased Precision : By considering multiple attributes, conditions, and relat…" at bounding box center [191, 117] width 211 height 17
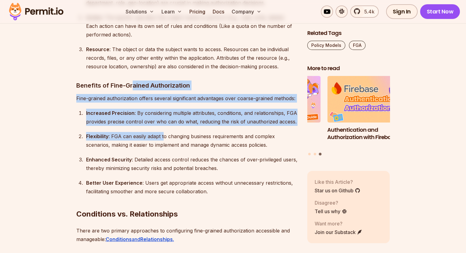
drag, startPoint x: 134, startPoint y: 68, endPoint x: 164, endPoint y: 120, distance: 60.3
click at [164, 132] on div "Flexibility : FGA can easily adapt to changing business requirements and comple…" at bounding box center [191, 140] width 211 height 17
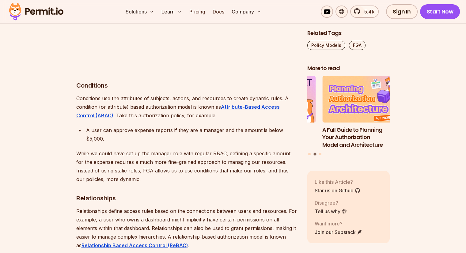
scroll to position [2299, 0]
drag, startPoint x: 130, startPoint y: 112, endPoint x: 157, endPoint y: 113, distance: 27.3
click at [157, 126] on div "A user can approve expense reports if they are a manager and the amount is belo…" at bounding box center [191, 134] width 211 height 17
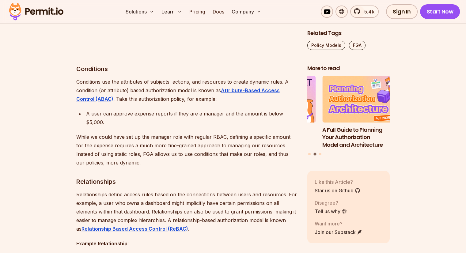
scroll to position [2329, 0]
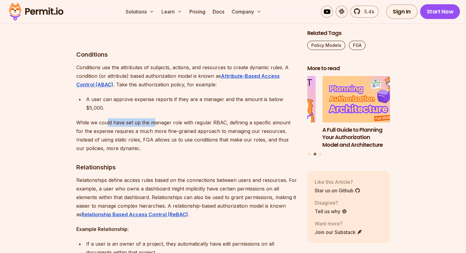
drag, startPoint x: 108, startPoint y: 102, endPoint x: 153, endPoint y: 108, distance: 45.8
click at [153, 118] on p "While we could have set up the manager role with regular RBAC, defining a speci…" at bounding box center [186, 135] width 221 height 34
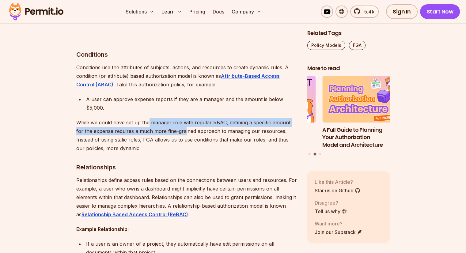
drag, startPoint x: 149, startPoint y: 105, endPoint x: 177, endPoint y: 116, distance: 30.1
click at [177, 118] on p "While we could have set up the manager role with regular RBAC, defining a speci…" at bounding box center [186, 135] width 221 height 34
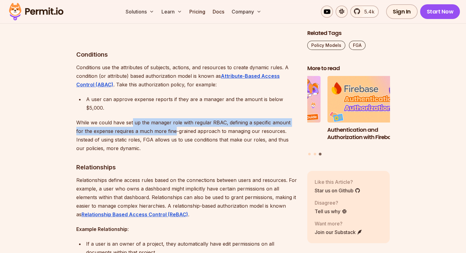
drag, startPoint x: 133, startPoint y: 106, endPoint x: 166, endPoint y: 117, distance: 34.5
click at [166, 118] on p "While we could have set up the manager role with regular RBAC, defining a speci…" at bounding box center [186, 135] width 221 height 34
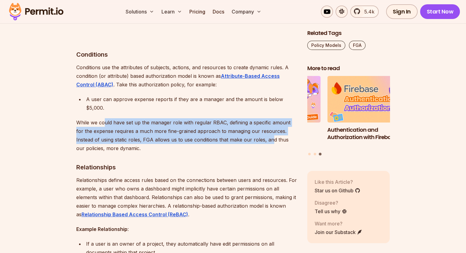
drag, startPoint x: 105, startPoint y: 105, endPoint x: 253, endPoint y: 122, distance: 148.4
click at [253, 122] on p "While we could have set up the manager role with regular RBAC, defining a speci…" at bounding box center [186, 135] width 221 height 34
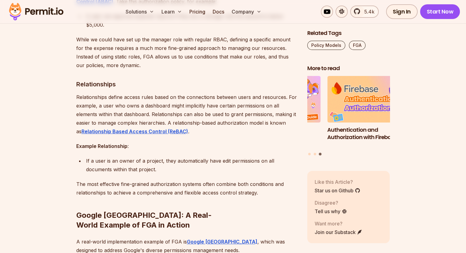
scroll to position [2421, 0]
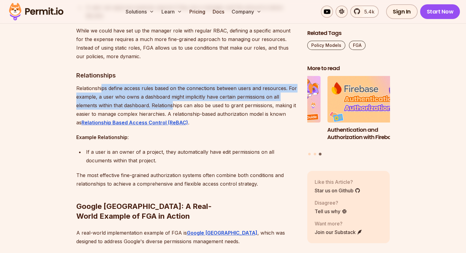
drag, startPoint x: 102, startPoint y: 71, endPoint x: 173, endPoint y: 90, distance: 73.4
click at [173, 90] on p "Relationships define access rules based on the connections between users and re…" at bounding box center [186, 105] width 221 height 43
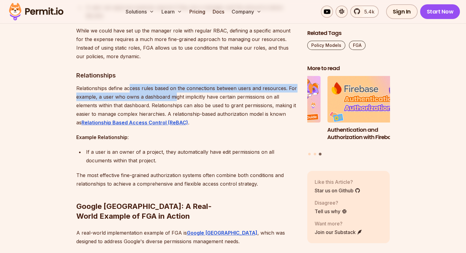
drag, startPoint x: 131, startPoint y: 70, endPoint x: 175, endPoint y: 82, distance: 45.7
click at [175, 84] on p "Relationships define access rules based on the connections between users and re…" at bounding box center [186, 105] width 221 height 43
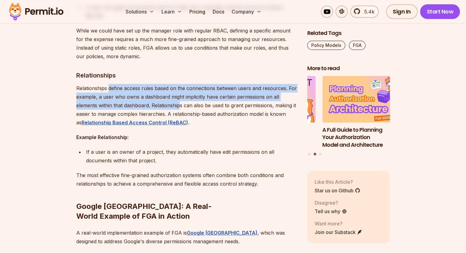
drag, startPoint x: 108, startPoint y: 70, endPoint x: 180, endPoint y: 91, distance: 74.6
click at [180, 91] on p "Relationships define access rules based on the connections between users and re…" at bounding box center [186, 105] width 221 height 43
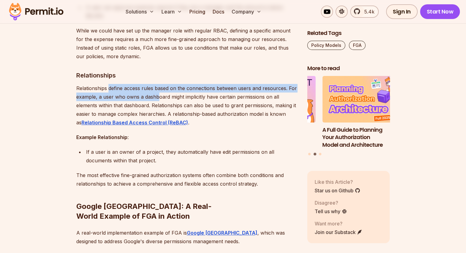
drag, startPoint x: 109, startPoint y: 70, endPoint x: 161, endPoint y: 82, distance: 53.3
click at [161, 84] on p "Relationships define access rules based on the connections between users and re…" at bounding box center [186, 105] width 221 height 43
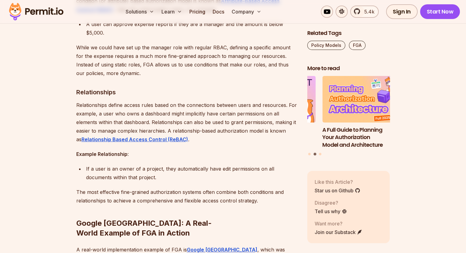
scroll to position [2391, 0]
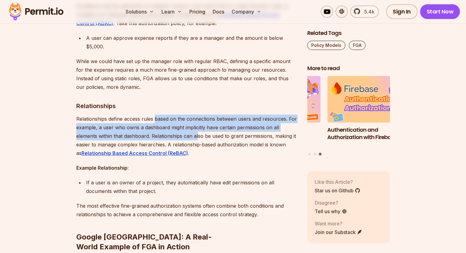
drag, startPoint x: 158, startPoint y: 106, endPoint x: 197, endPoint y: 122, distance: 42.5
click at [197, 122] on p "Relationships define access rules based on the connections between users and re…" at bounding box center [186, 136] width 221 height 43
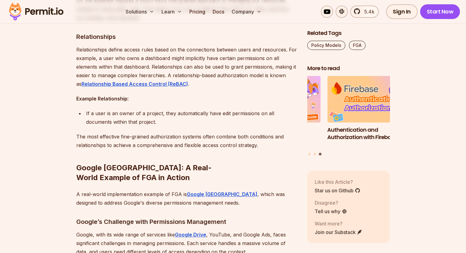
scroll to position [2483, 0]
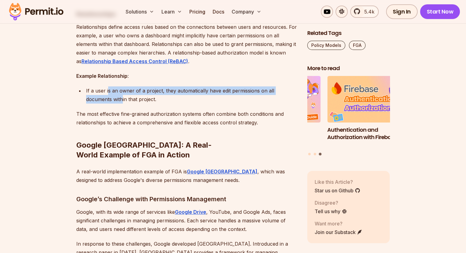
drag, startPoint x: 108, startPoint y: 74, endPoint x: 122, endPoint y: 81, distance: 15.8
click at [122, 86] on div "If a user is an owner of a project, they automatically have edit permissions on…" at bounding box center [191, 94] width 211 height 17
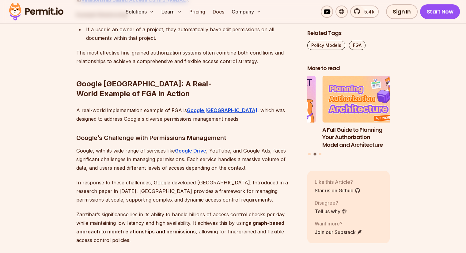
scroll to position [2575, 0]
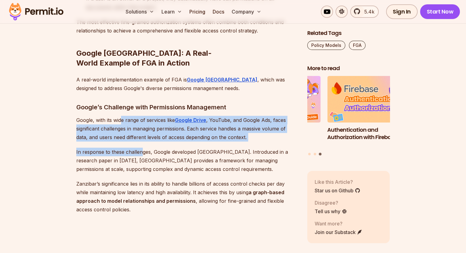
drag, startPoint x: 120, startPoint y: 91, endPoint x: 143, endPoint y: 123, distance: 39.1
click at [143, 148] on p "In response to these challenges, Google developed Zanzibar. Introduced in a res…" at bounding box center [186, 161] width 221 height 26
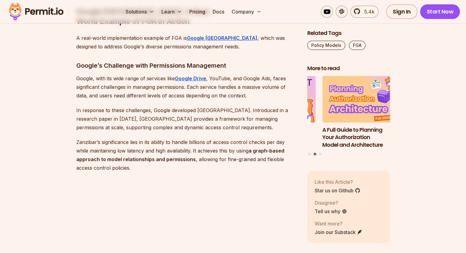
scroll to position [2636, 0]
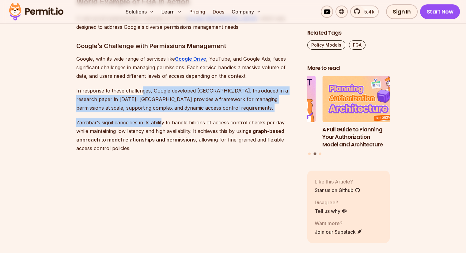
drag, startPoint x: 141, startPoint y: 59, endPoint x: 162, endPoint y: 91, distance: 39.1
click at [162, 118] on p "Zanzibar’s significance lies in its ability to handle billions of access contro…" at bounding box center [186, 135] width 221 height 34
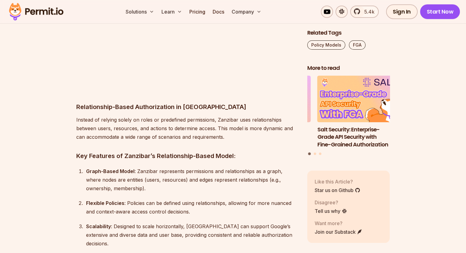
scroll to position [2820, 0]
